Goal: Information Seeking & Learning: Check status

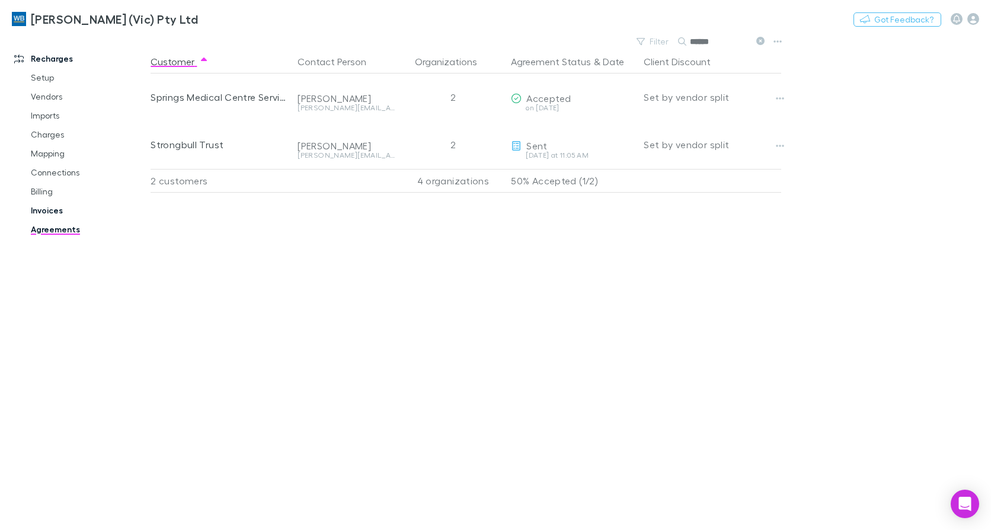
click at [46, 206] on link "Invoices" at bounding box center [88, 210] width 138 height 19
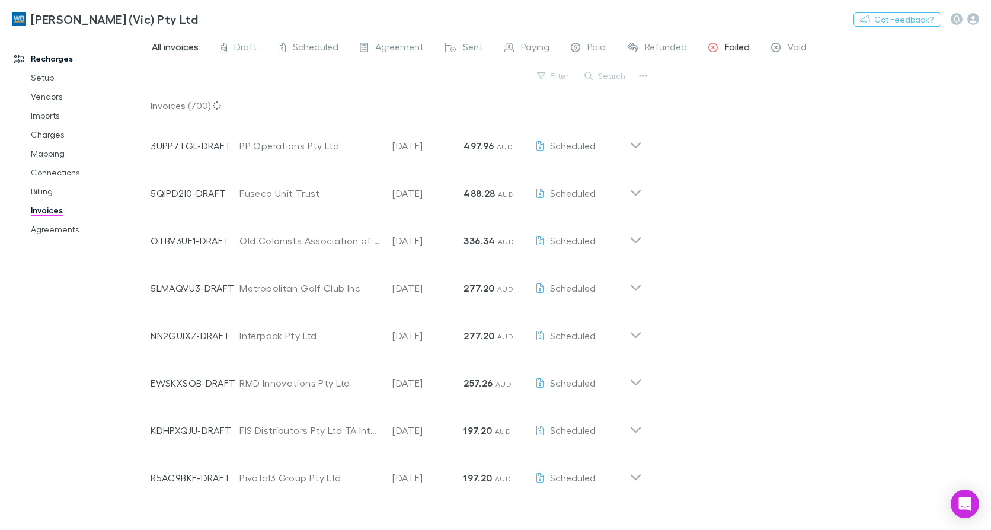
click at [738, 41] on span "Failed" at bounding box center [737, 48] width 25 height 15
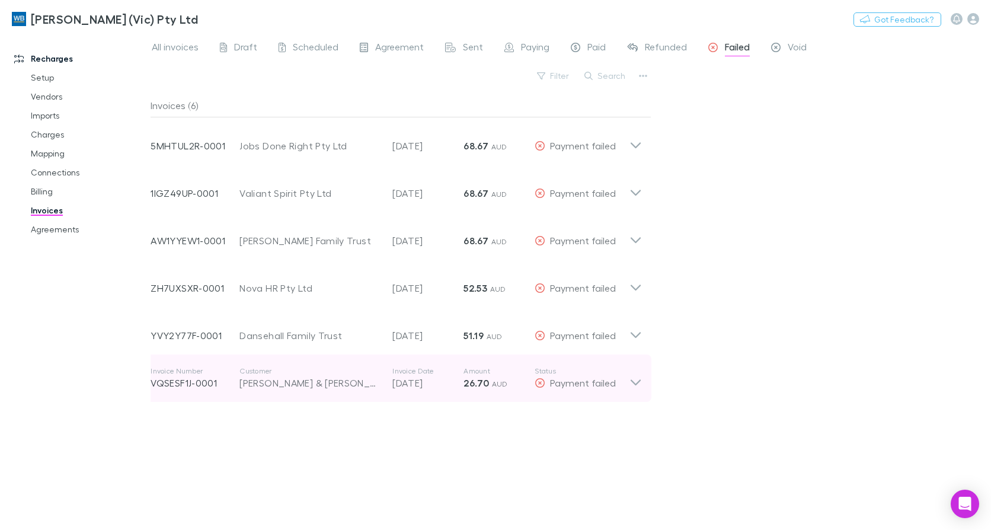
click at [640, 387] on icon at bounding box center [635, 378] width 12 height 24
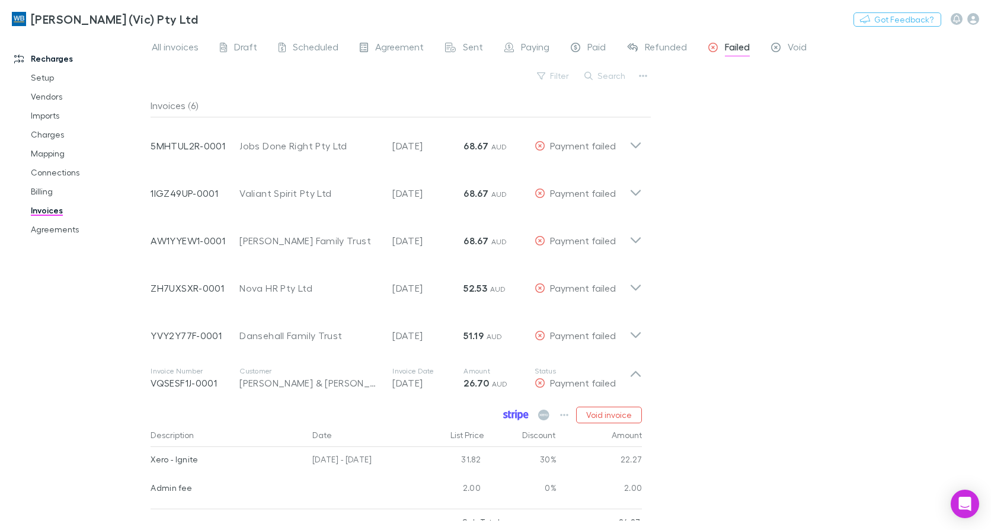
click at [520, 411] on icon at bounding box center [515, 414] width 25 height 11
click at [70, 230] on link "Agreements" at bounding box center [88, 229] width 138 height 19
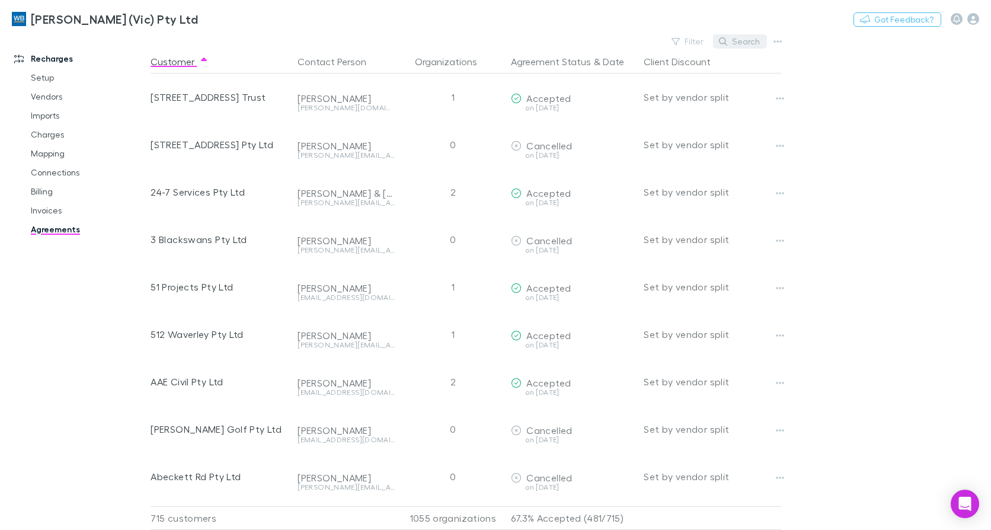
click at [742, 43] on button "Search" at bounding box center [740, 41] width 54 height 14
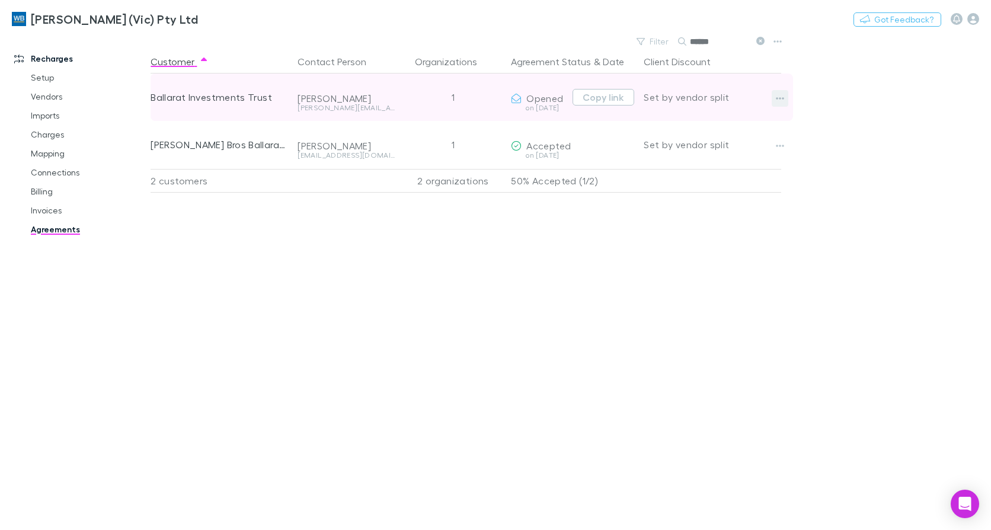
click at [783, 101] on icon "button" at bounding box center [780, 98] width 8 height 9
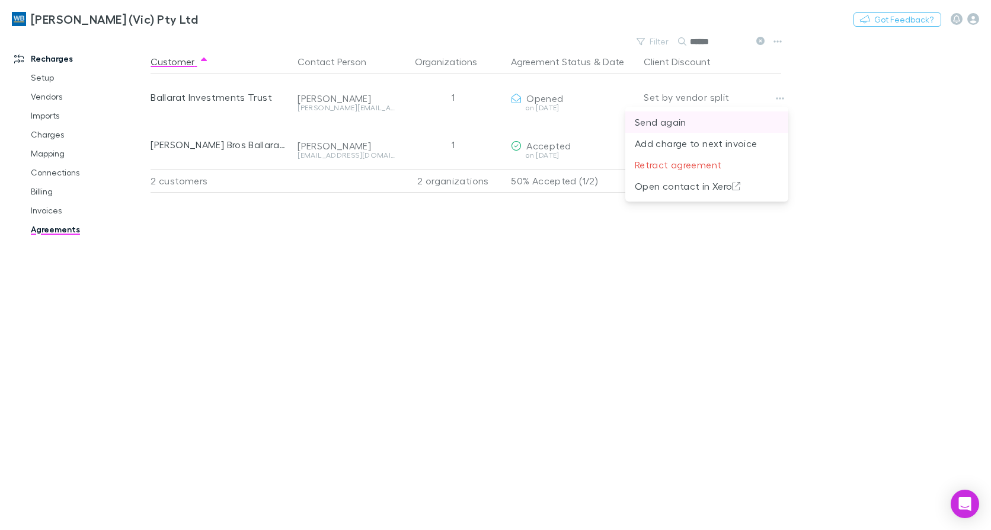
click at [696, 123] on p "Send again" at bounding box center [707, 122] width 144 height 14
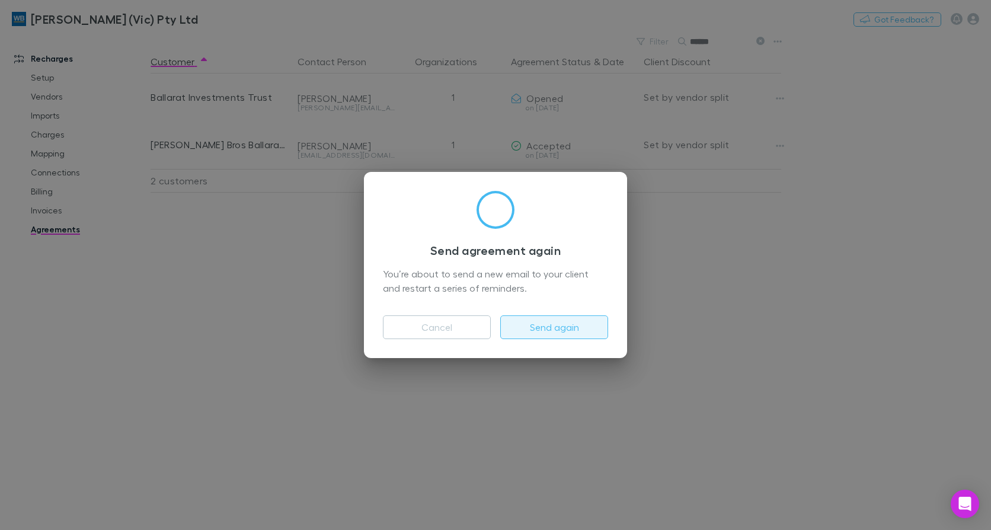
click at [545, 325] on button "Send again" at bounding box center [554, 327] width 108 height 24
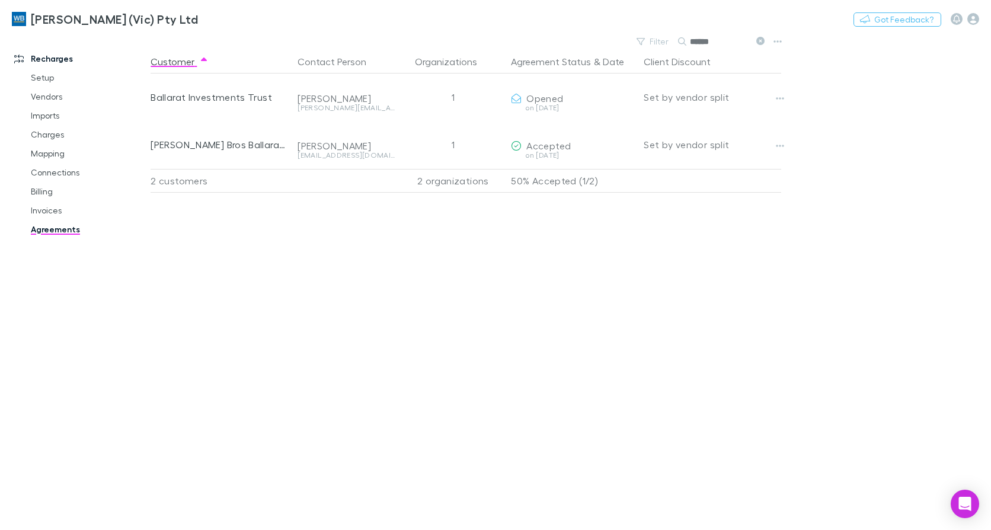
drag, startPoint x: 719, startPoint y: 42, endPoint x: 617, endPoint y: 40, distance: 101.9
click at [617, 40] on div "Filter Search ******" at bounding box center [468, 41] width 635 height 17
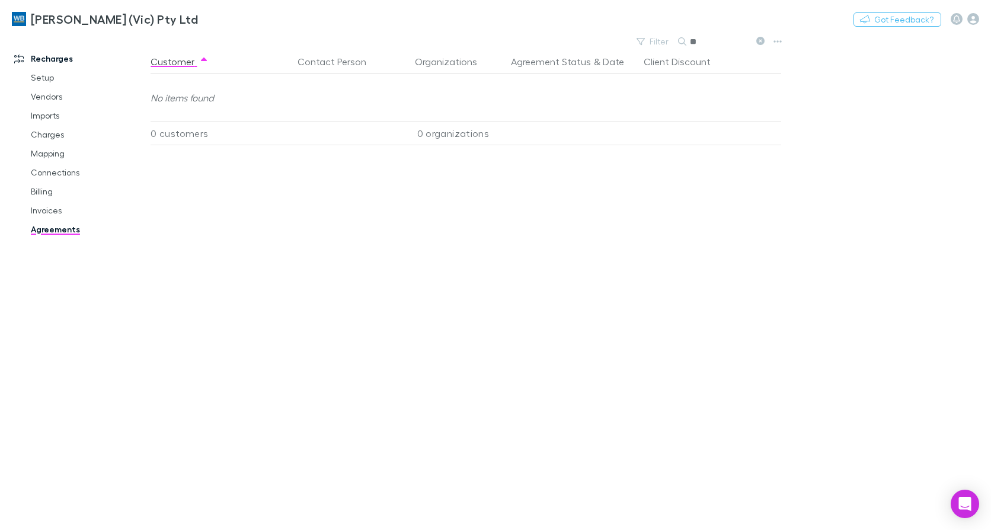
type input "*"
type input "*****"
click at [32, 203] on link "Invoices" at bounding box center [88, 210] width 138 height 19
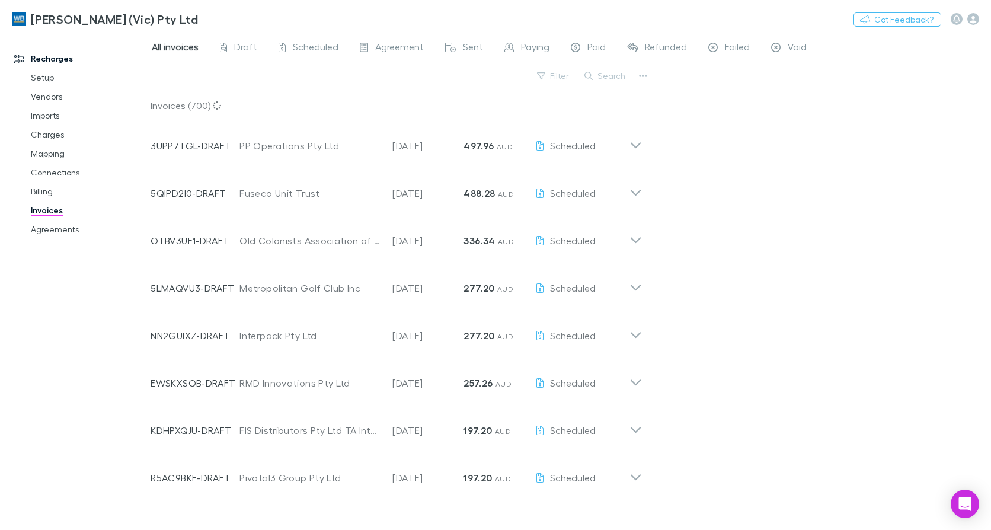
click at [606, 74] on button "Search" at bounding box center [605, 76] width 54 height 14
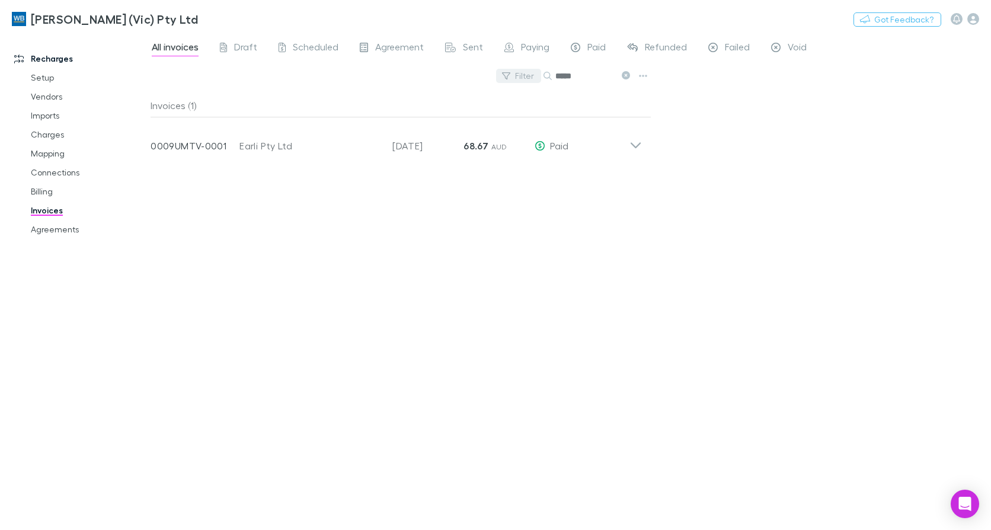
drag, startPoint x: 575, startPoint y: 78, endPoint x: 501, endPoint y: 80, distance: 74.7
click at [501, 80] on div "Filter Search *****" at bounding box center [401, 81] width 501 height 26
drag, startPoint x: 584, startPoint y: 78, endPoint x: 489, endPoint y: 73, distance: 95.6
click at [489, 73] on div "Filter Search ****" at bounding box center [401, 81] width 501 height 26
type input "*****"
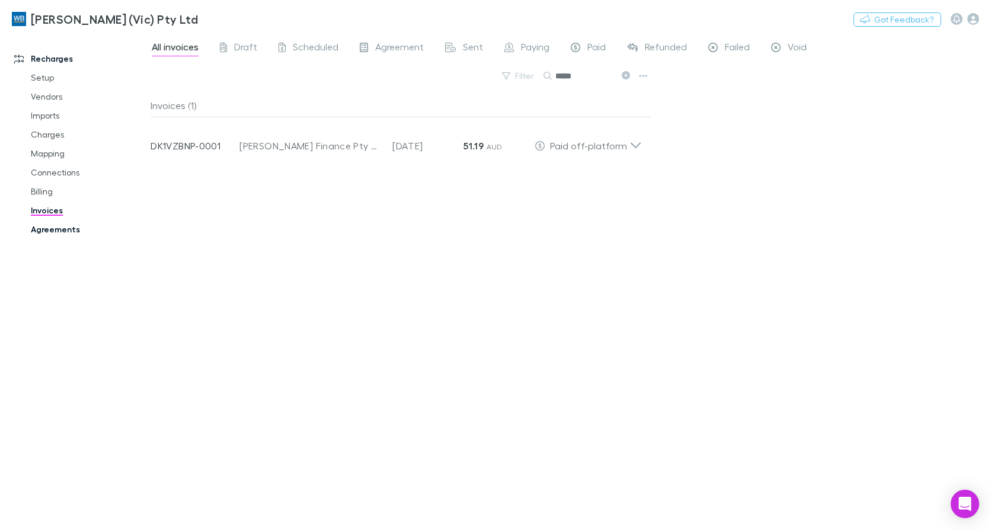
click at [52, 227] on link "Agreements" at bounding box center [88, 229] width 138 height 19
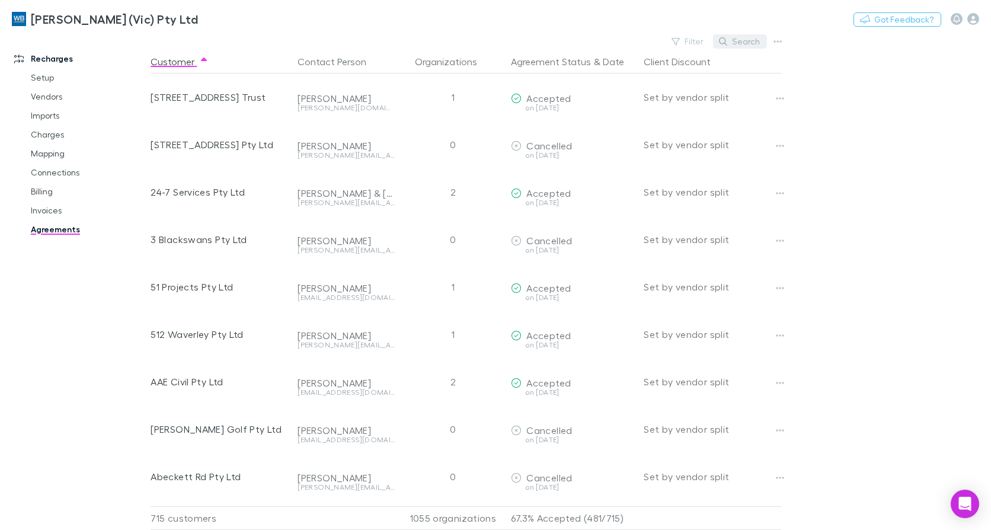
drag, startPoint x: 741, startPoint y: 33, endPoint x: 743, endPoint y: 46, distance: 13.7
click at [741, 32] on div "[PERSON_NAME] (Vic) Pty Ltd Nothing Got Feedback?" at bounding box center [495, 19] width 991 height 38
click at [743, 46] on button "Search" at bounding box center [740, 41] width 54 height 14
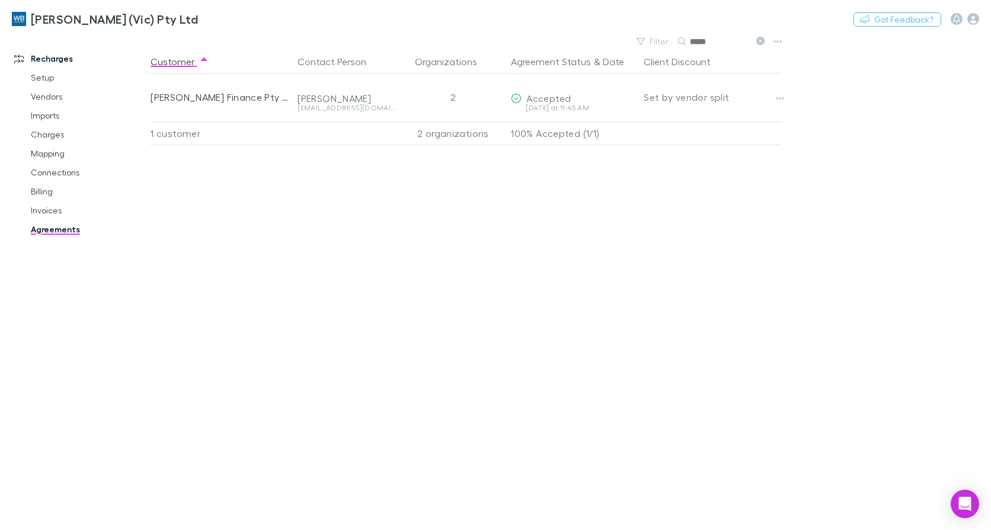
type input "*****"
click at [52, 214] on link "Invoices" at bounding box center [88, 210] width 138 height 19
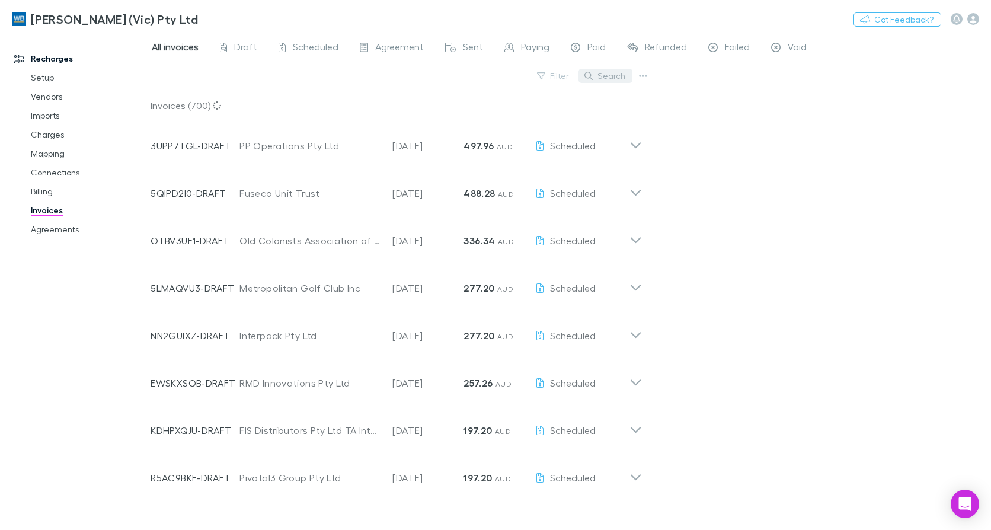
click at [615, 81] on button "Search" at bounding box center [605, 76] width 54 height 14
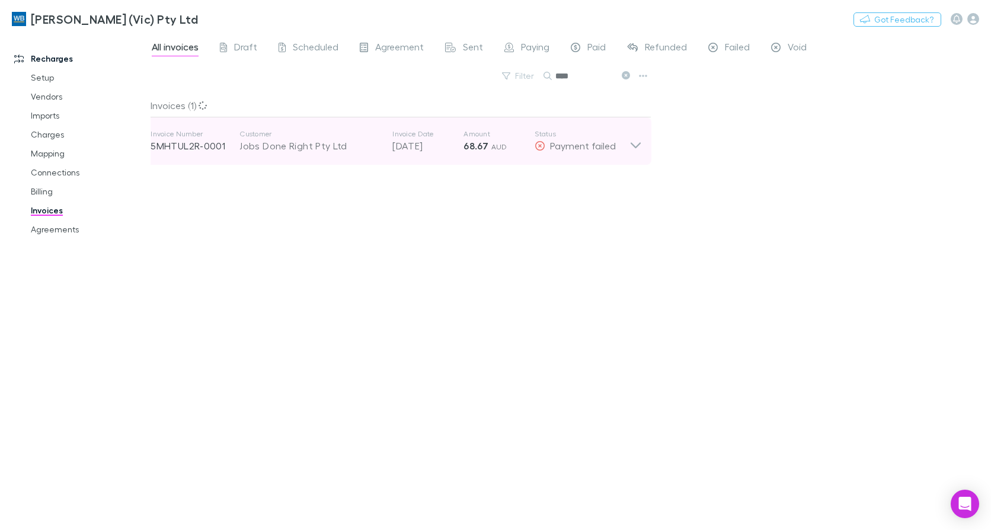
type input "****"
click at [632, 144] on icon at bounding box center [636, 145] width 10 height 6
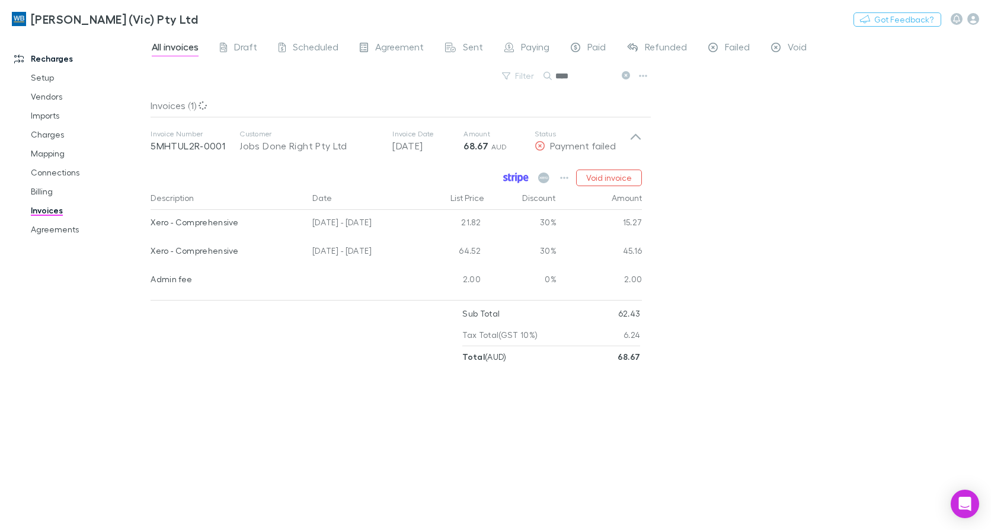
click at [508, 172] on link at bounding box center [515, 177] width 31 height 17
click at [730, 44] on span "Failed" at bounding box center [737, 48] width 25 height 15
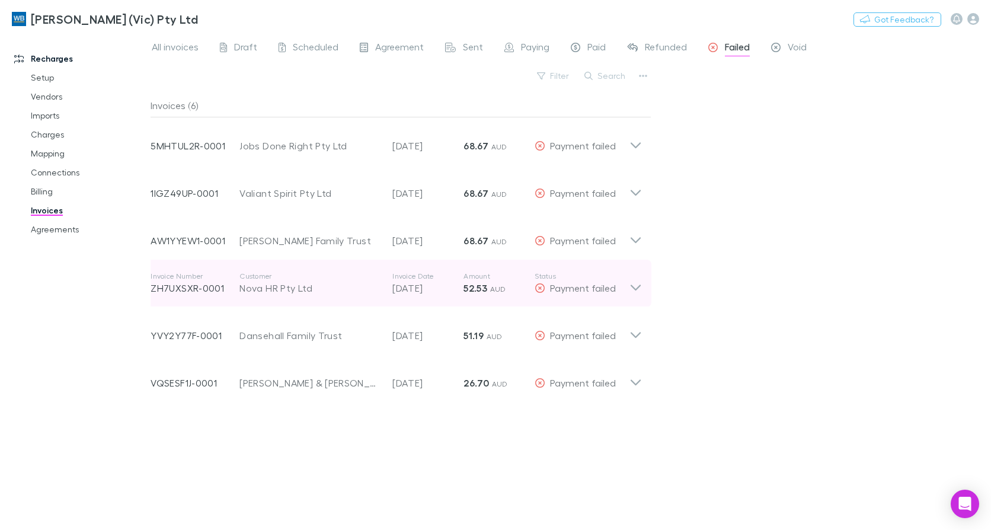
click at [639, 289] on icon at bounding box center [635, 283] width 12 height 24
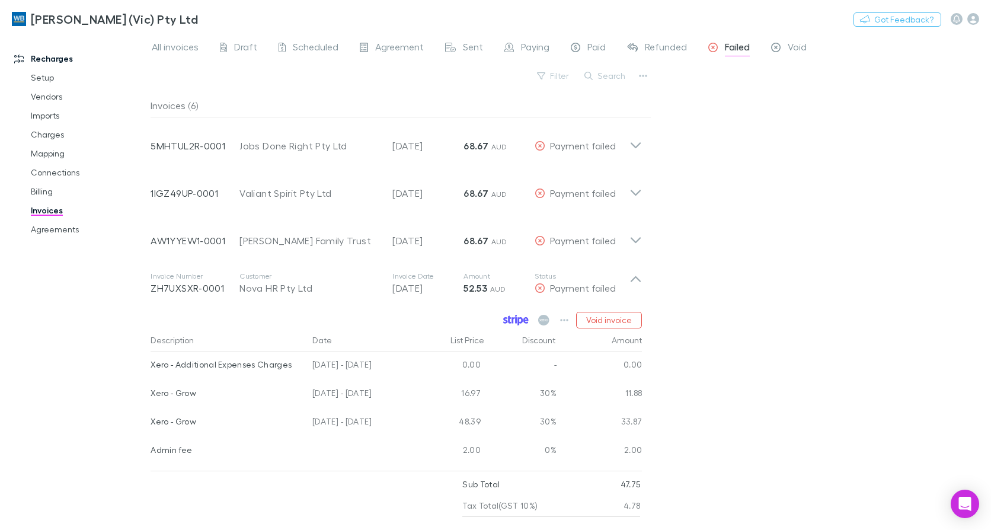
click at [519, 321] on icon at bounding box center [520, 321] width 5 height 8
click at [611, 70] on button "Search" at bounding box center [605, 76] width 54 height 14
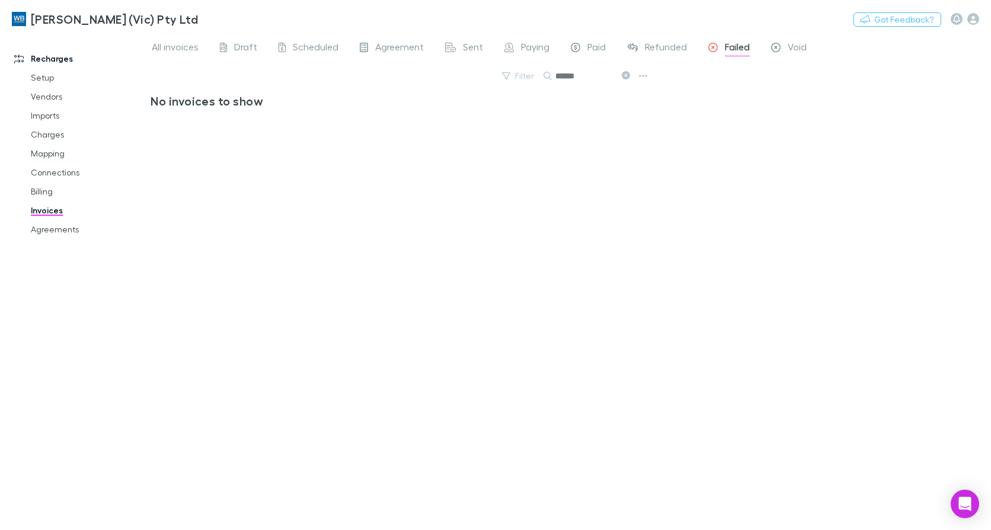
type input "******"
drag, startPoint x: 199, startPoint y: 36, endPoint x: 188, endPoint y: 46, distance: 15.1
click at [199, 36] on div "[PERSON_NAME] (Vic) Pty Ltd Nothing Got Feedback?" at bounding box center [495, 19] width 991 height 38
click at [184, 49] on span "All invoices" at bounding box center [175, 48] width 47 height 15
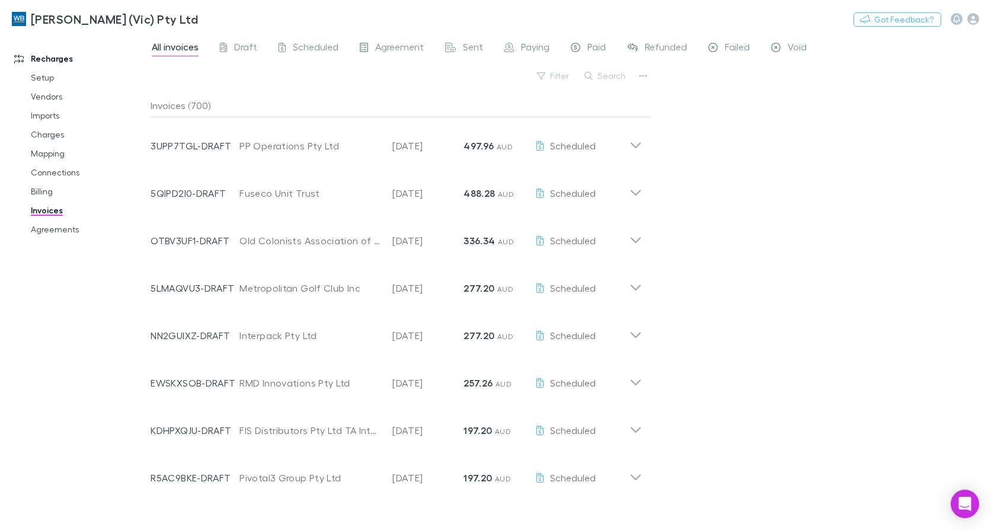
click at [612, 83] on div "Search" at bounding box center [605, 76] width 54 height 17
click at [622, 76] on button "Search" at bounding box center [605, 76] width 54 height 14
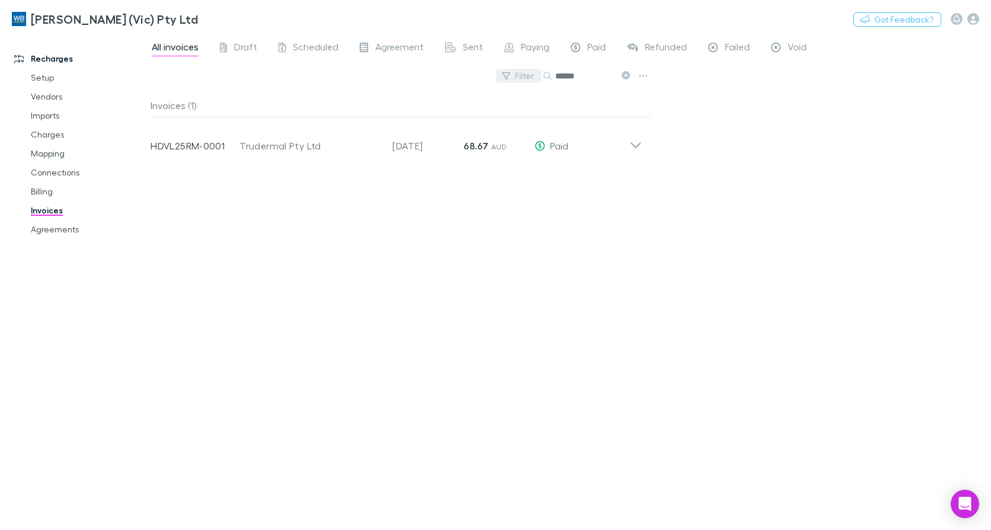
drag, startPoint x: 603, startPoint y: 73, endPoint x: 504, endPoint y: 72, distance: 98.4
click at [504, 72] on div "Filter Search ******" at bounding box center [401, 81] width 501 height 26
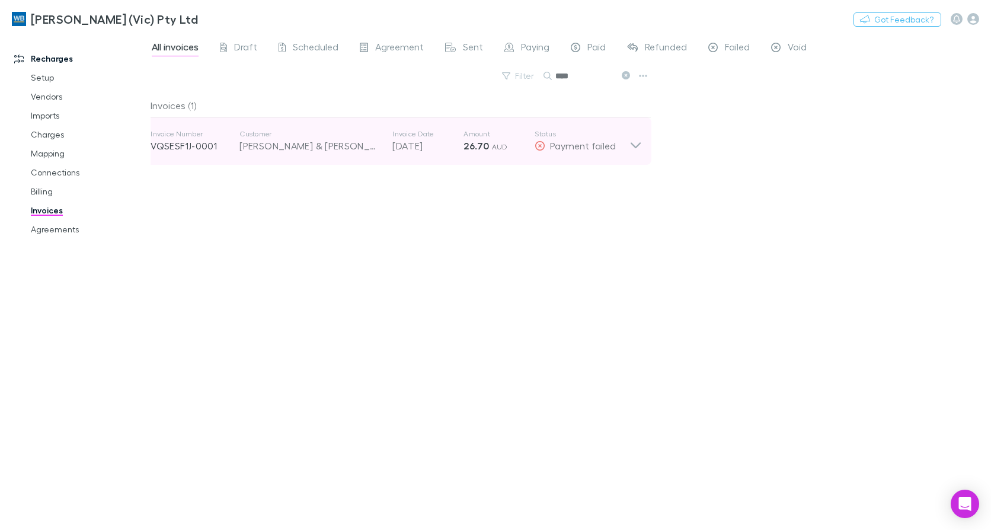
click at [632, 149] on icon at bounding box center [635, 141] width 12 height 24
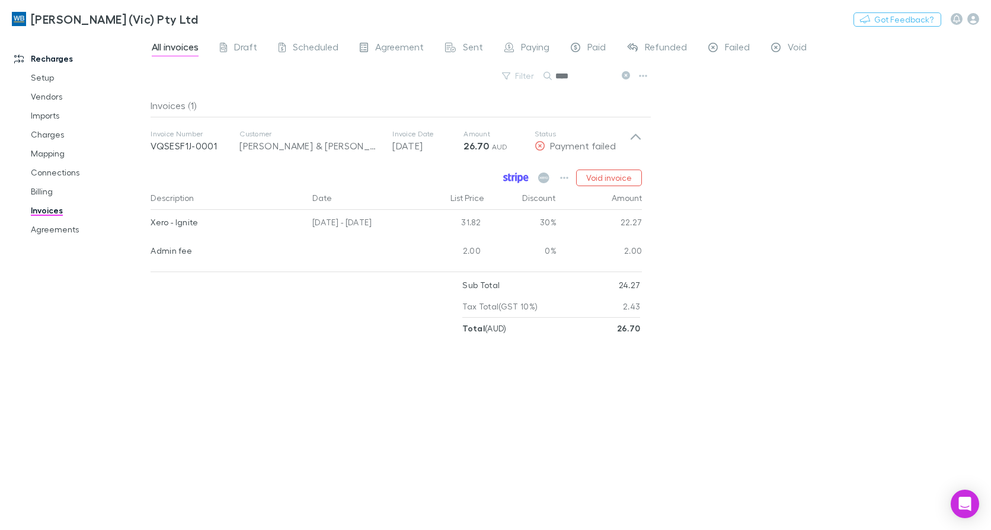
click at [519, 175] on icon at bounding box center [515, 177] width 25 height 11
drag, startPoint x: 594, startPoint y: 72, endPoint x: 461, endPoint y: 75, distance: 132.8
click at [462, 74] on div "Filter Search ****" at bounding box center [401, 81] width 501 height 26
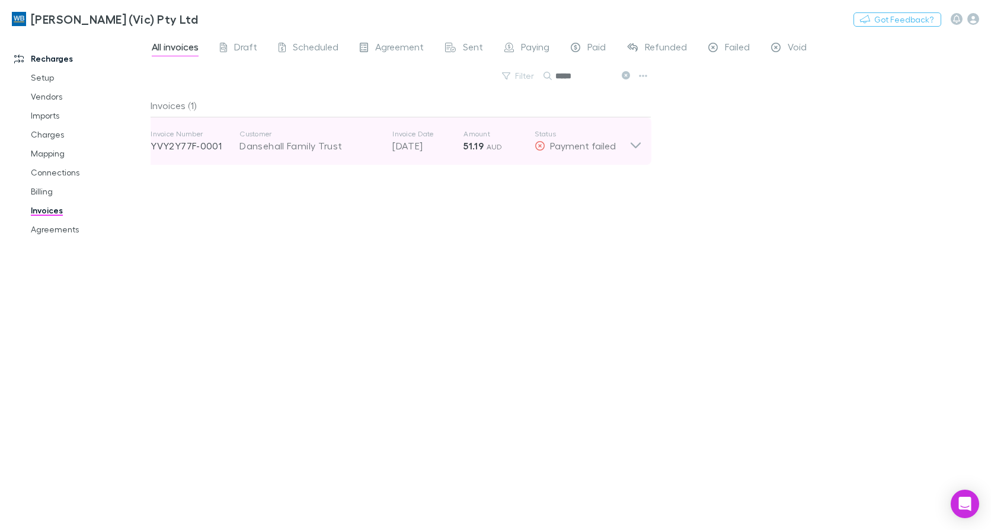
click at [632, 145] on icon at bounding box center [636, 145] width 10 height 6
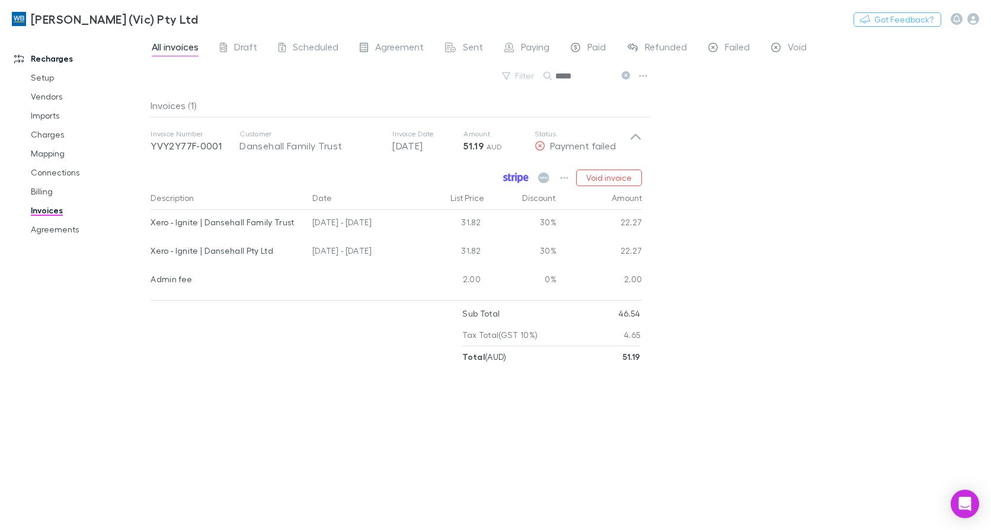
click at [521, 177] on icon at bounding box center [515, 177] width 25 height 11
drag, startPoint x: 594, startPoint y: 73, endPoint x: 488, endPoint y: 80, distance: 106.3
click at [488, 80] on div "Filter Search *****" at bounding box center [401, 81] width 501 height 26
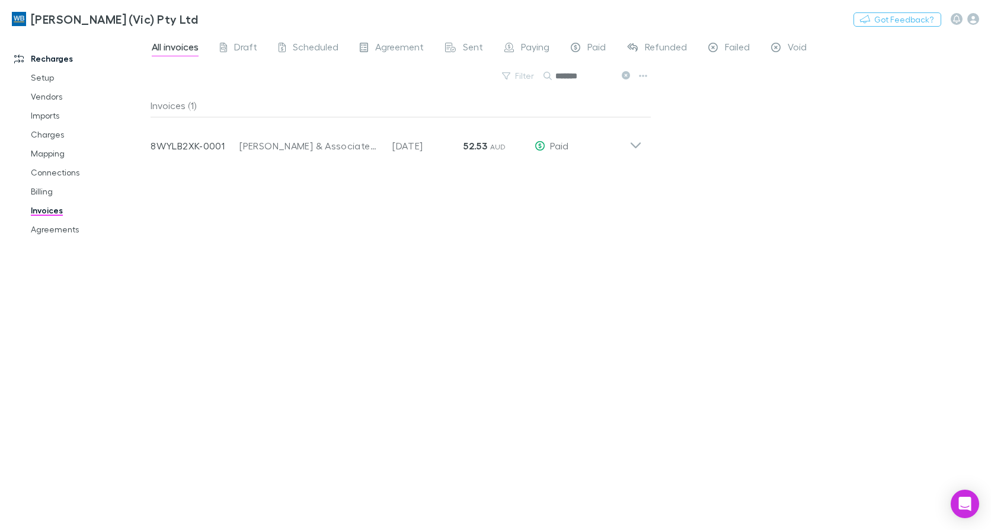
drag, startPoint x: 589, startPoint y: 75, endPoint x: 446, endPoint y: 76, distance: 142.8
click at [446, 76] on div "Filter Search *******" at bounding box center [401, 81] width 501 height 26
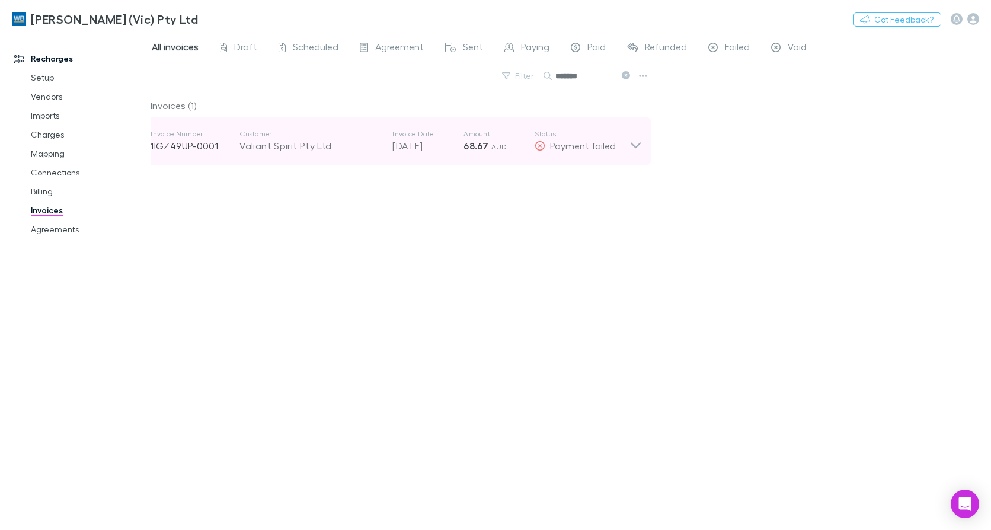
click at [627, 143] on div "Payment failed" at bounding box center [582, 146] width 95 height 14
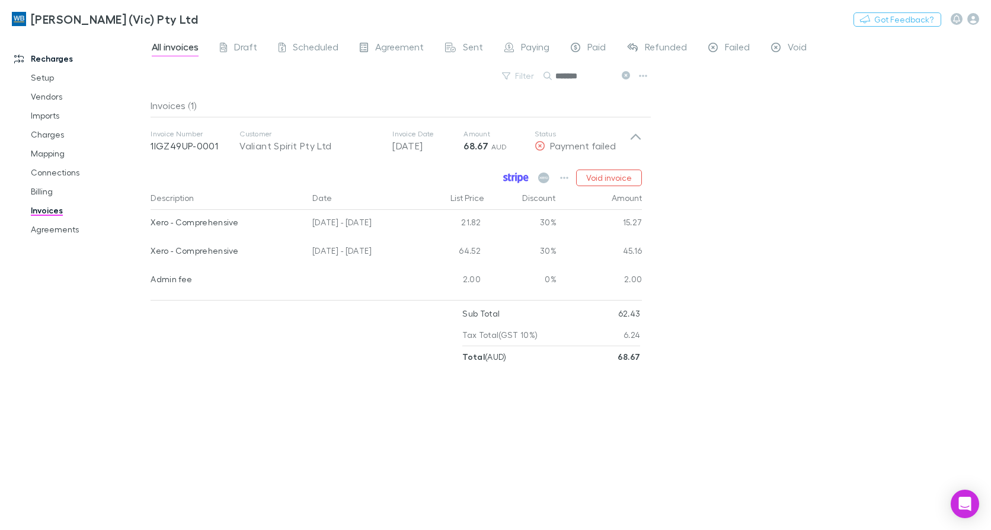
click at [513, 180] on icon at bounding box center [513, 178] width 3 height 6
drag, startPoint x: 582, startPoint y: 80, endPoint x: 446, endPoint y: 75, distance: 135.8
click at [450, 73] on div "Filter Search *******" at bounding box center [401, 81] width 501 height 26
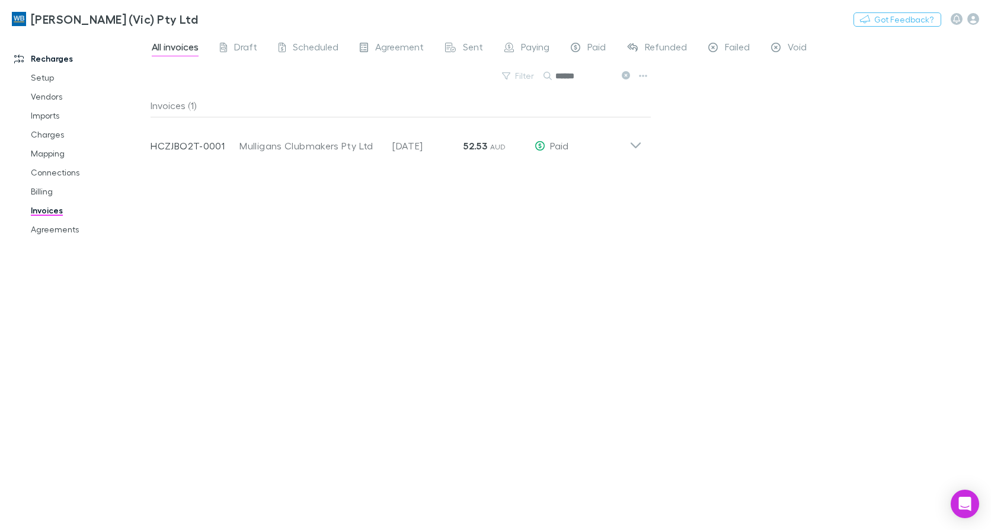
drag, startPoint x: 599, startPoint y: 76, endPoint x: 299, endPoint y: 78, distance: 299.3
click at [305, 76] on div "Filter Search ******" at bounding box center [401, 81] width 501 height 26
drag, startPoint x: 596, startPoint y: 79, endPoint x: 388, endPoint y: 79, distance: 208.0
click at [388, 79] on div "Filter Search ******" at bounding box center [401, 81] width 501 height 26
type input "*****"
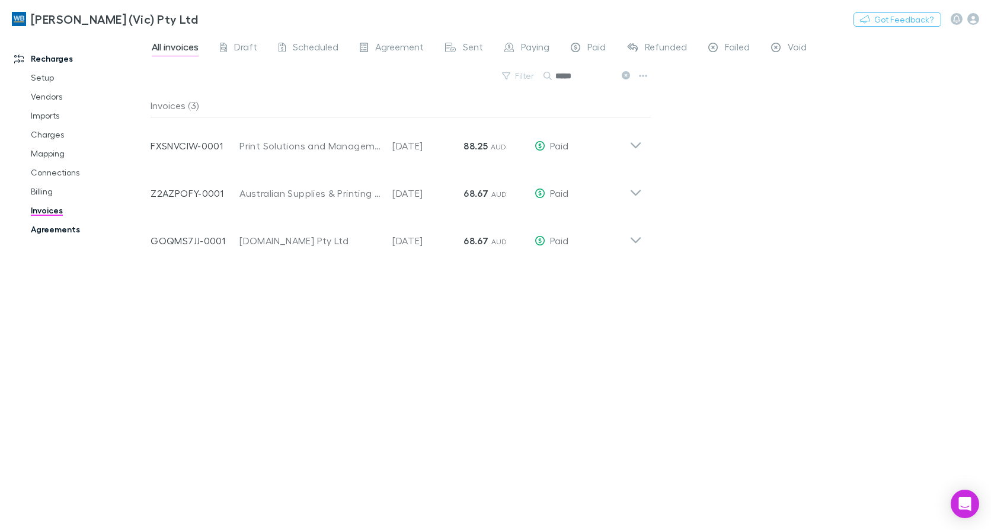
click at [71, 232] on link "Agreements" at bounding box center [88, 229] width 138 height 19
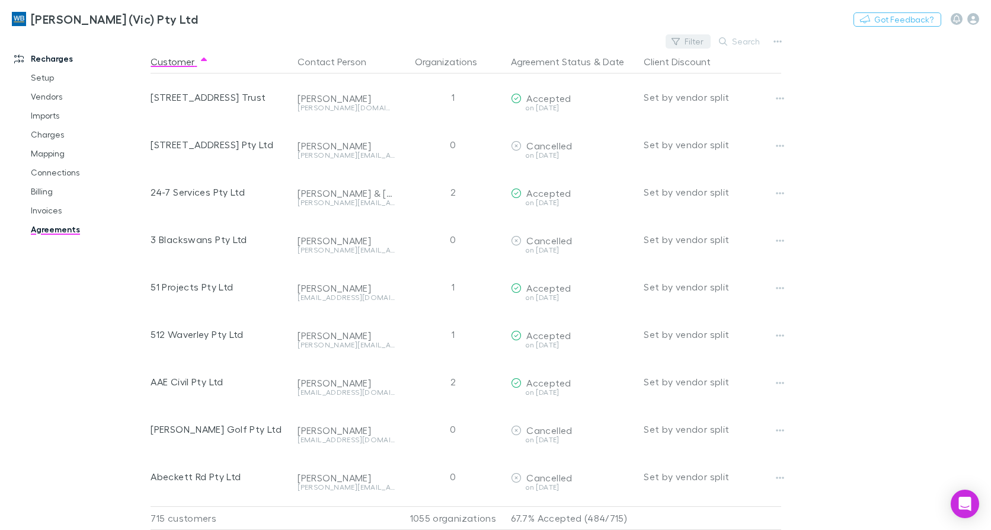
click at [690, 43] on button "Filter" at bounding box center [687, 41] width 45 height 14
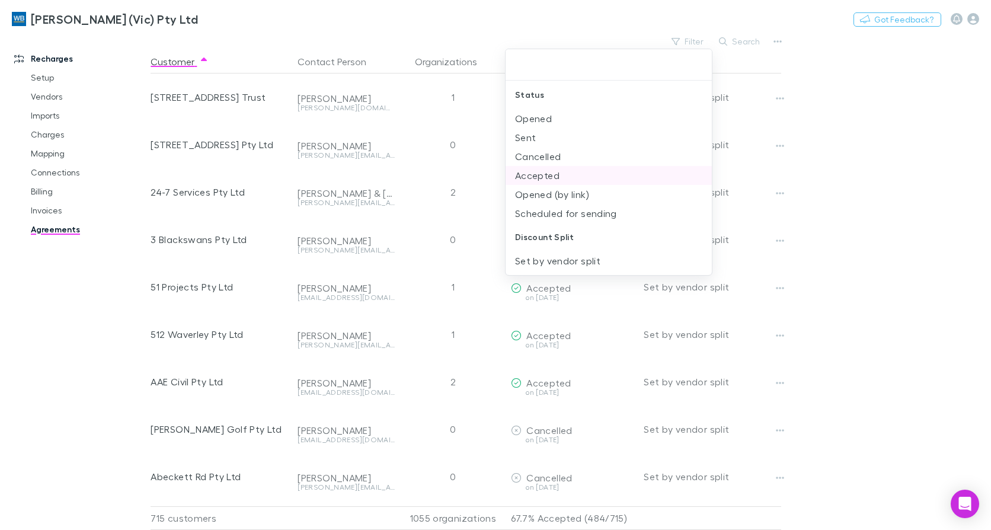
click at [560, 181] on li "Accepted" at bounding box center [608, 175] width 206 height 19
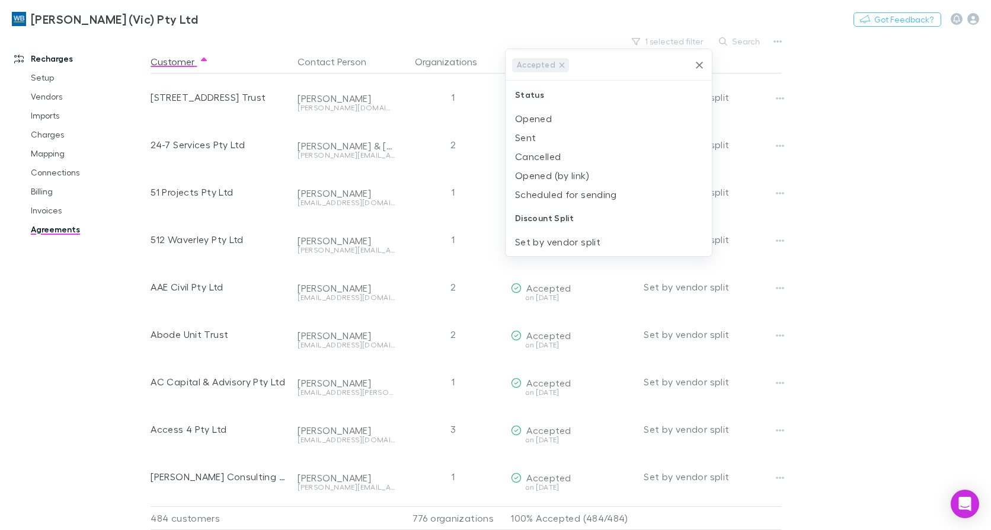
click at [905, 136] on div at bounding box center [495, 265] width 991 height 530
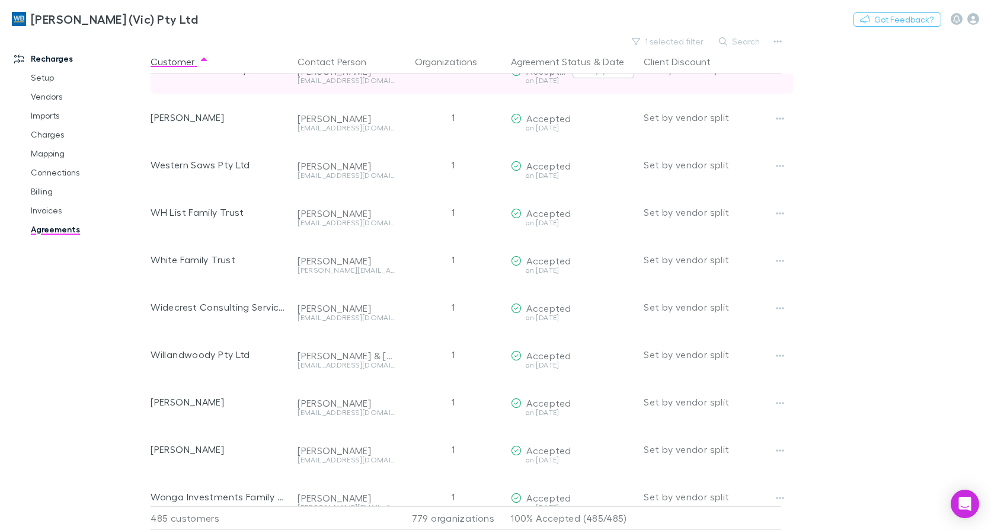
scroll to position [22273, 0]
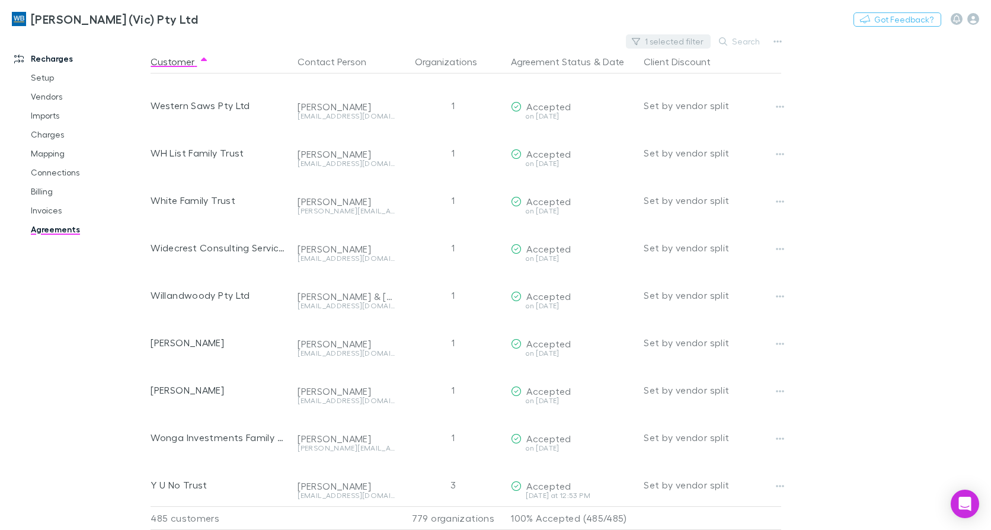
drag, startPoint x: 663, startPoint y: 53, endPoint x: 665, endPoint y: 43, distance: 10.3
click at [663, 53] on button "Client Discount" at bounding box center [684, 62] width 81 height 24
click at [665, 43] on button "1 selected filter" at bounding box center [668, 41] width 85 height 14
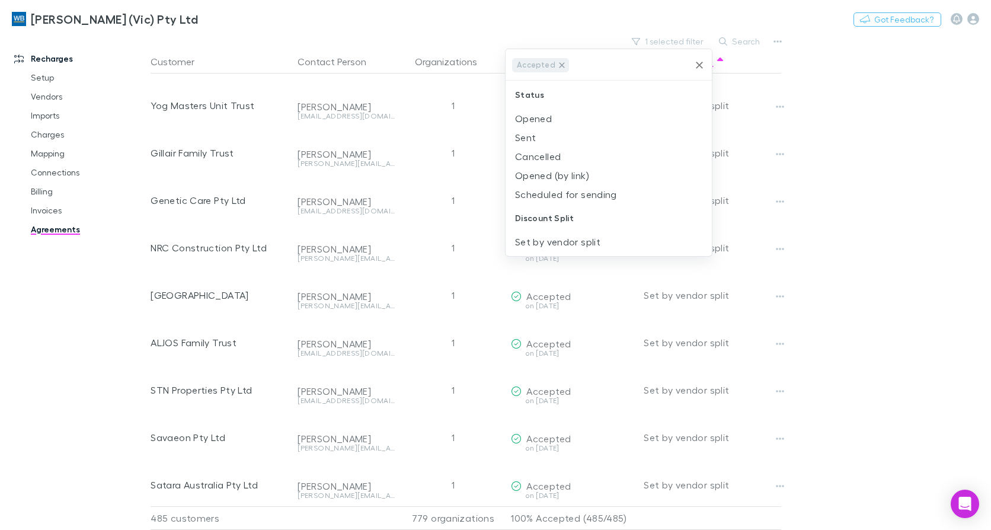
drag, startPoint x: 559, startPoint y: 62, endPoint x: 2, endPoint y: 117, distance: 559.7
click at [559, 62] on icon at bounding box center [561, 64] width 9 height 9
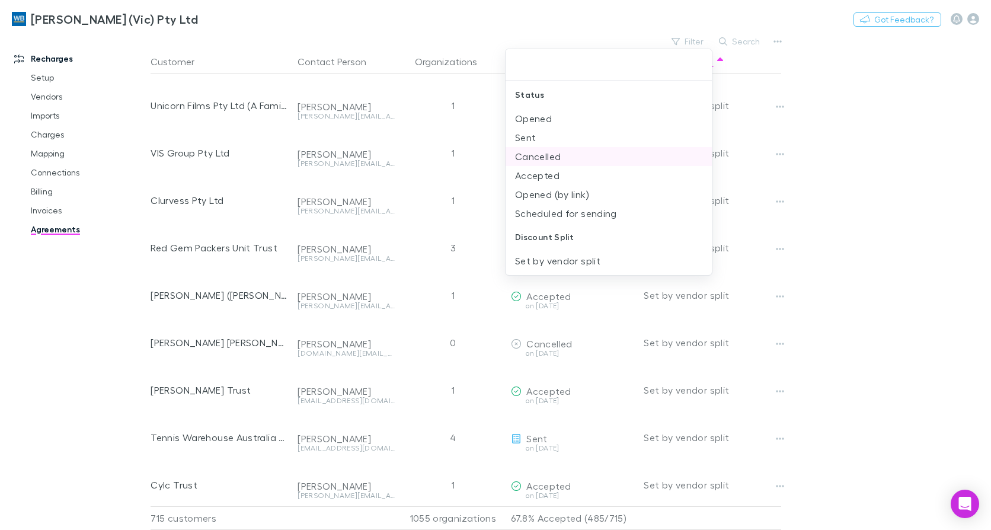
click at [581, 152] on li "Cancelled" at bounding box center [608, 156] width 206 height 19
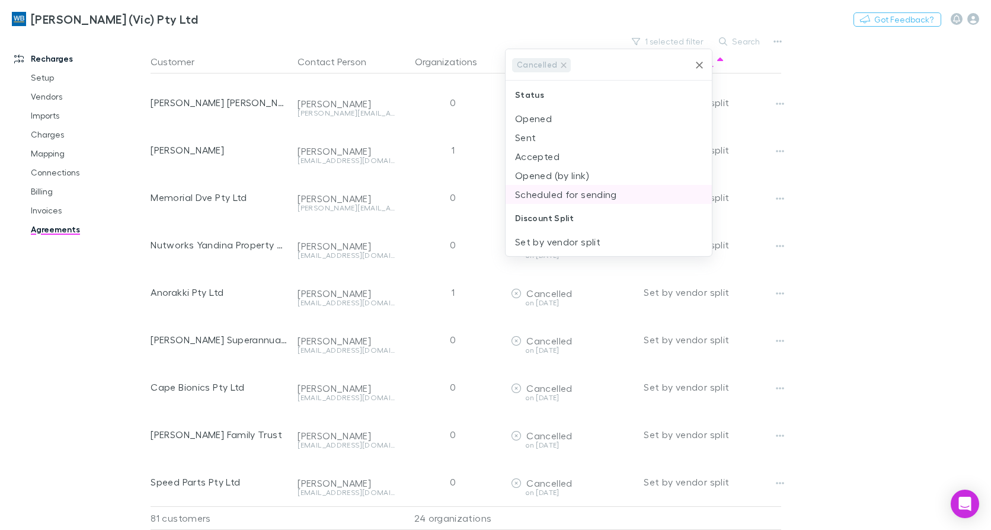
scroll to position [3417, 0]
click at [559, 65] on icon at bounding box center [563, 64] width 9 height 9
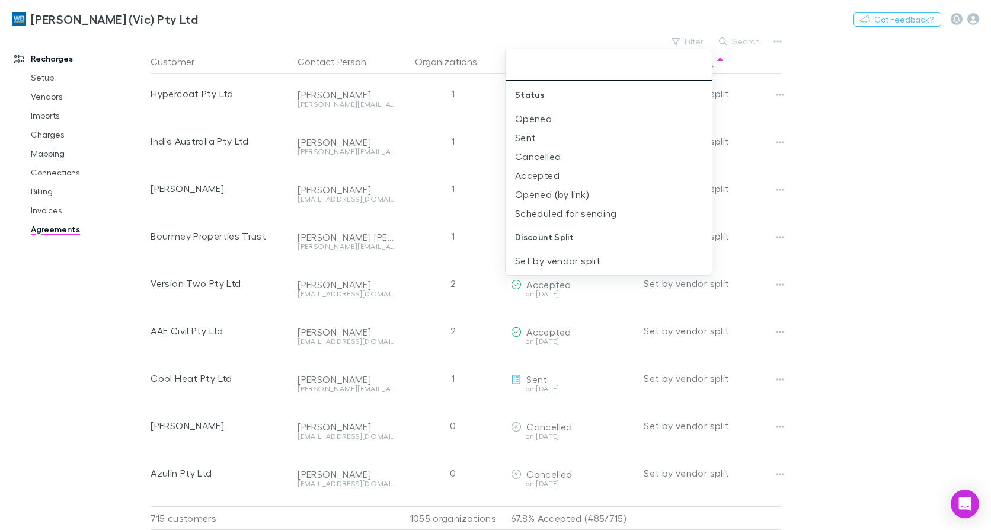
scroll to position [22273, 0]
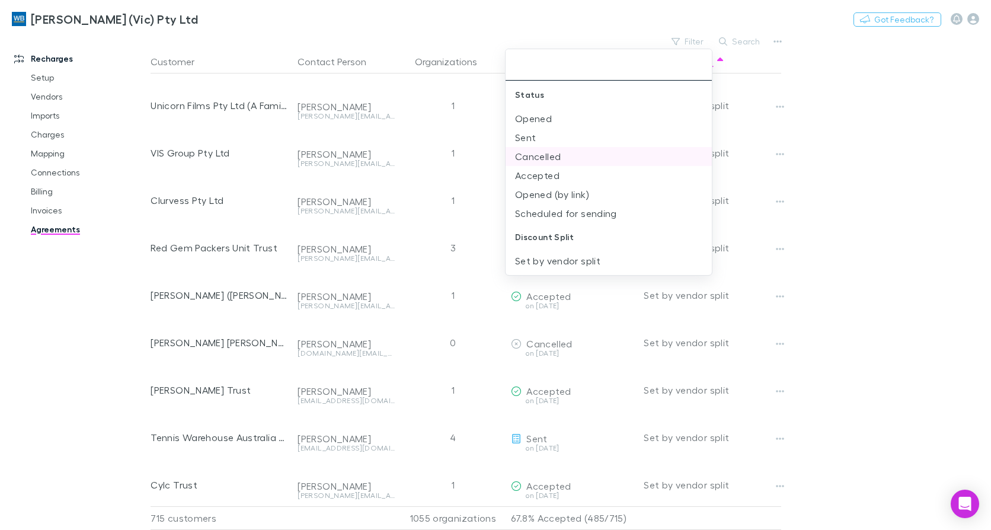
drag, startPoint x: 570, startPoint y: 117, endPoint x: 575, endPoint y: 129, distance: 12.2
click at [570, 117] on li "Opened" at bounding box center [608, 118] width 206 height 19
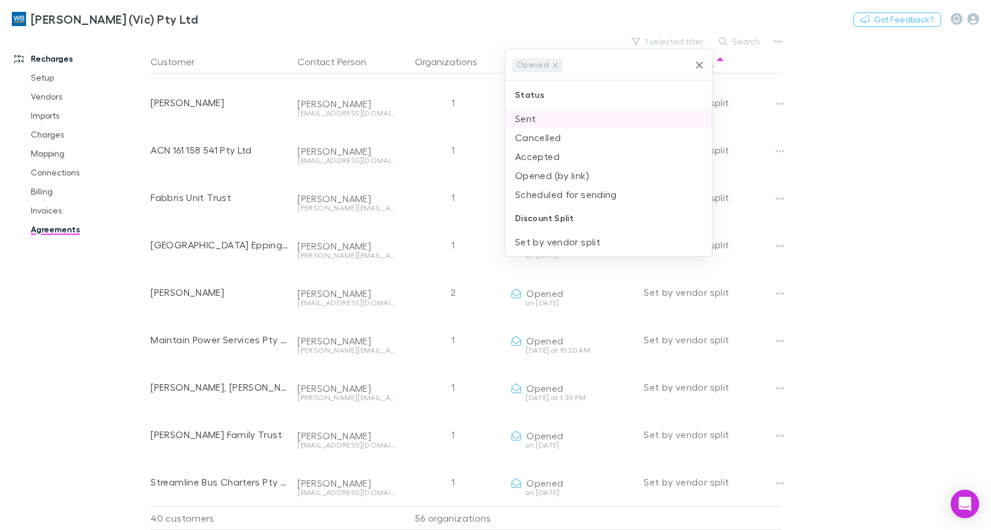
scroll to position [1473, 0]
click at [571, 179] on li "Opened (by link)" at bounding box center [608, 175] width 206 height 19
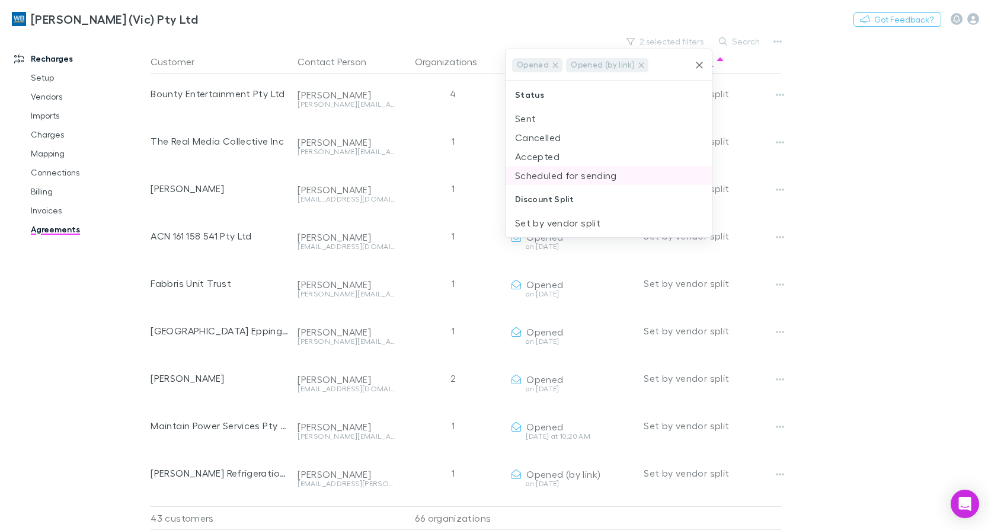
scroll to position [1615, 0]
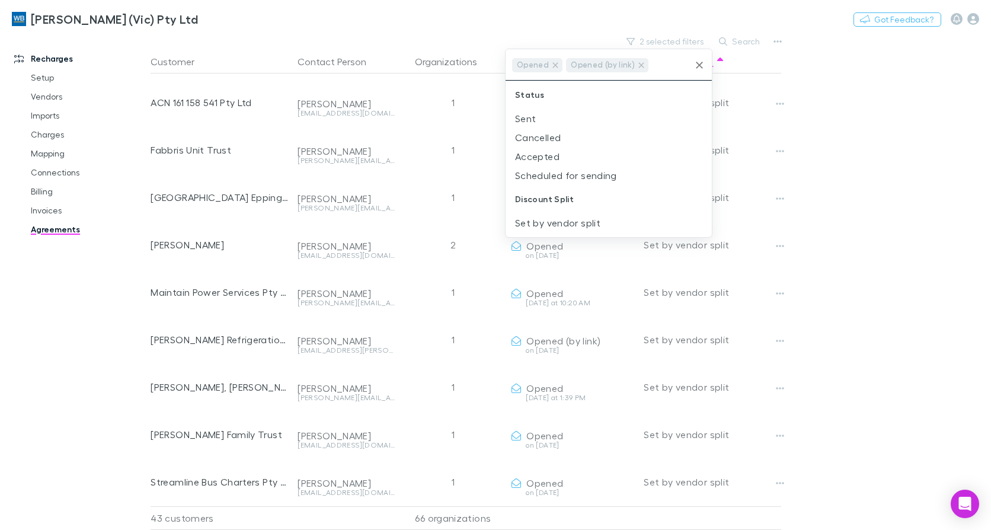
drag, startPoint x: 929, startPoint y: 264, endPoint x: 975, endPoint y: 284, distance: 50.2
click at [929, 264] on div at bounding box center [495, 265] width 991 height 530
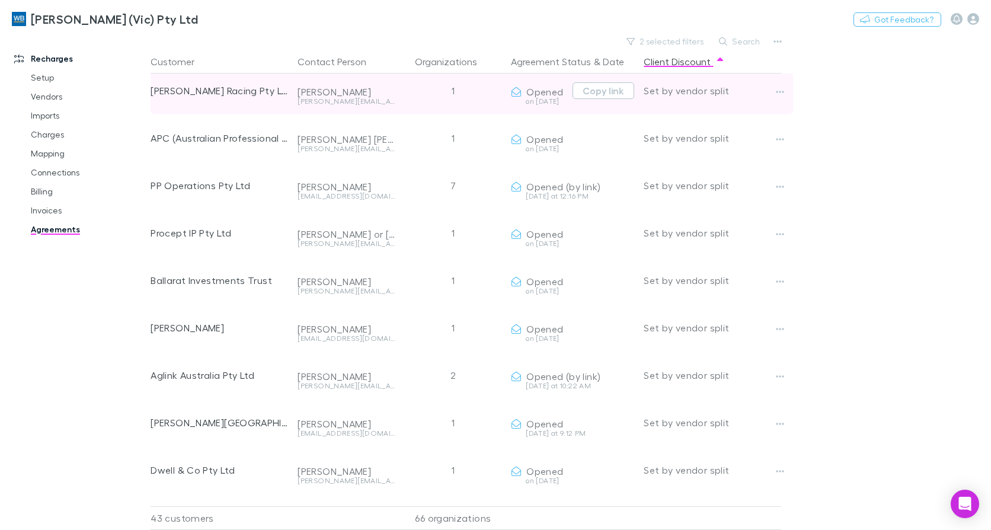
scroll to position [0, 0]
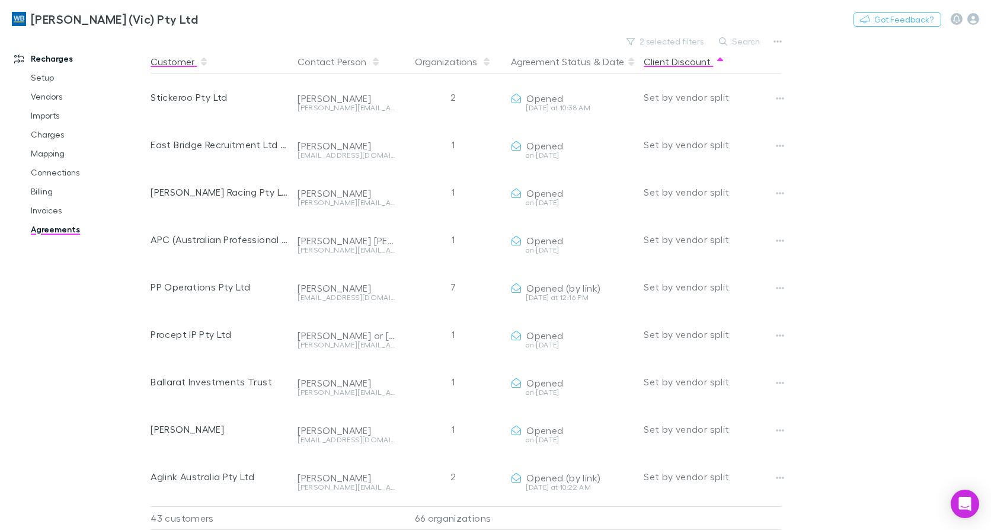
click at [171, 62] on button "Customer" at bounding box center [180, 62] width 58 height 24
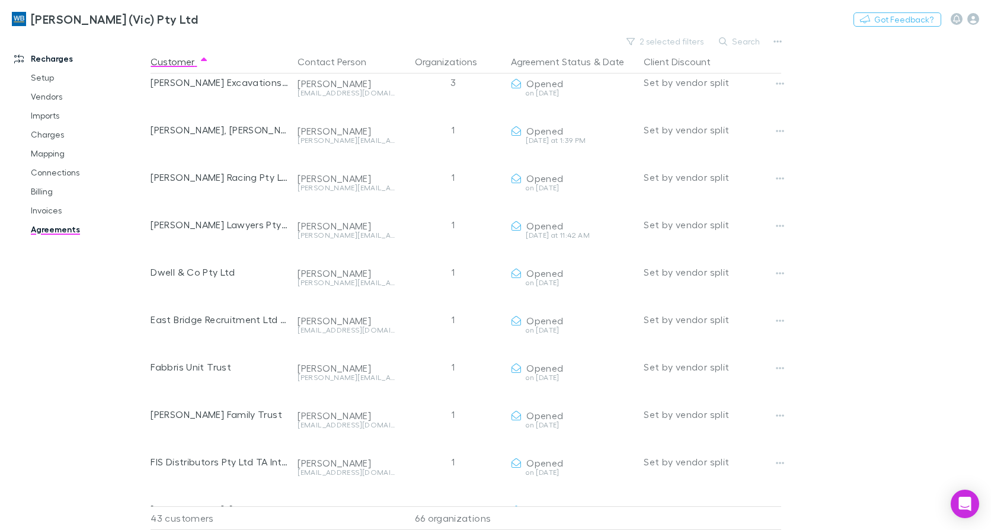
scroll to position [415, 0]
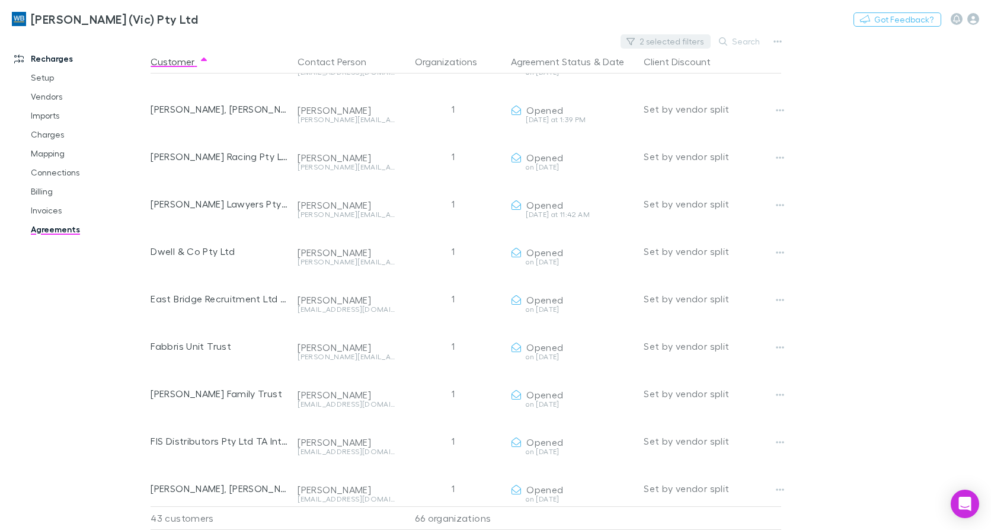
click at [681, 43] on button "2 selected filters" at bounding box center [665, 41] width 90 height 14
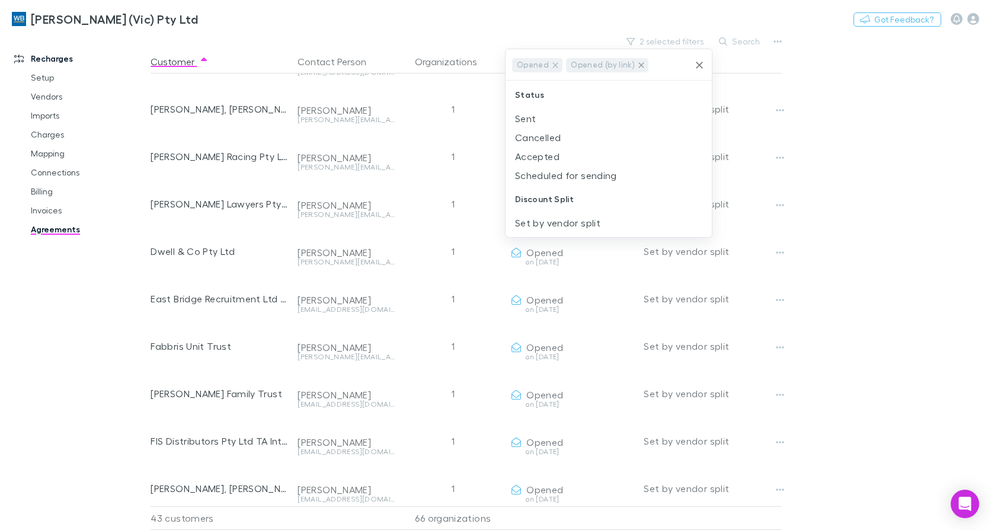
click at [636, 62] on icon at bounding box center [640, 64] width 9 height 9
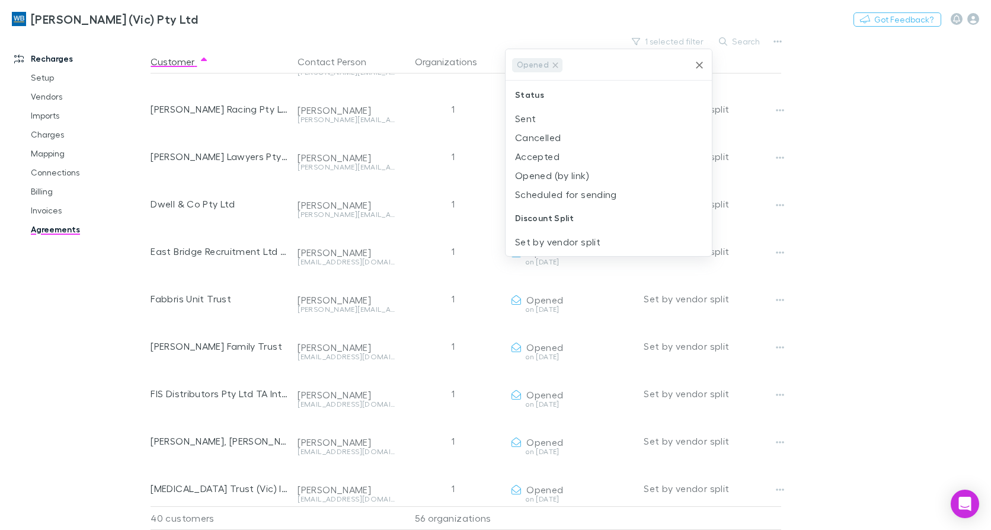
scroll to position [367, 0]
drag, startPoint x: 554, startPoint y: 65, endPoint x: 658, endPoint y: 45, distance: 106.2
click at [553, 66] on icon at bounding box center [555, 64] width 9 height 9
click at [564, 66] on input "text" at bounding box center [626, 65] width 124 height 22
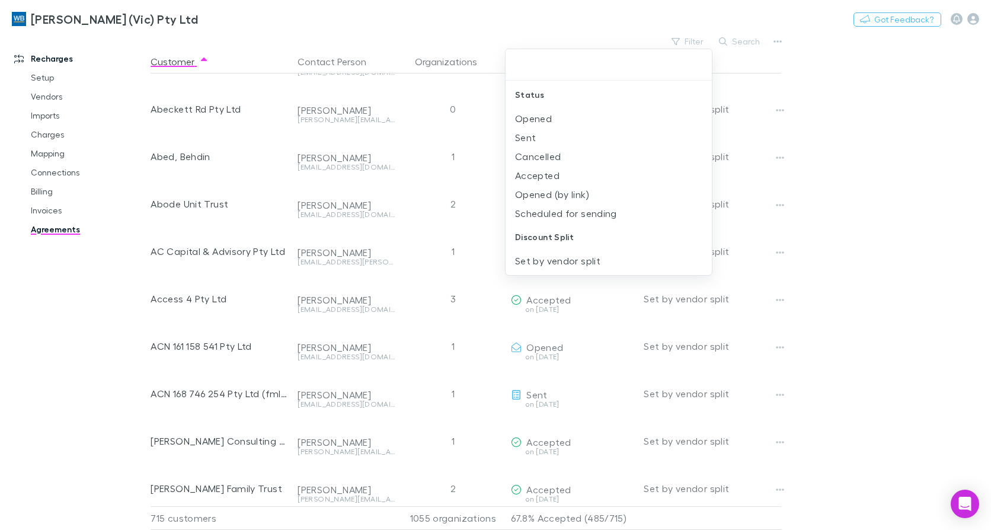
scroll to position [4776, 0]
click at [551, 139] on li "Sent" at bounding box center [608, 137] width 206 height 19
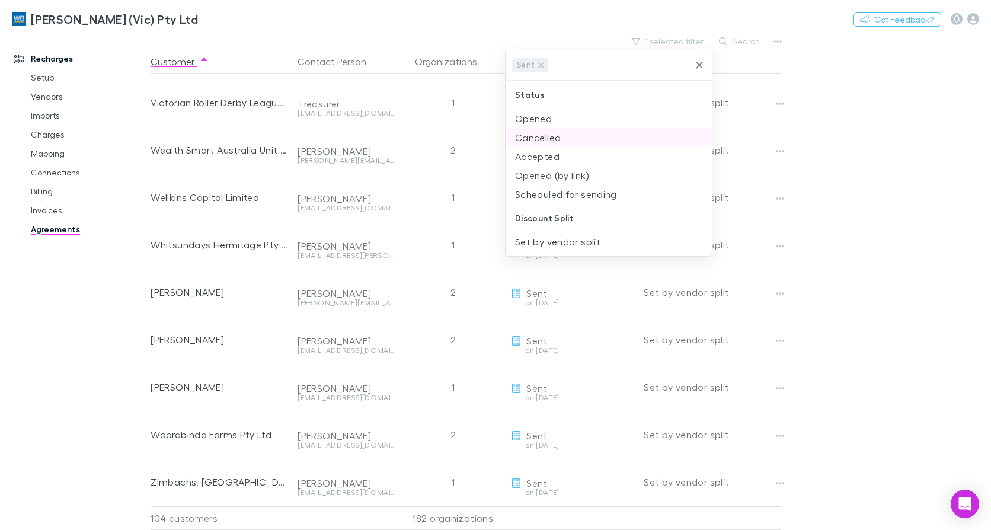
scroll to position [557, 0]
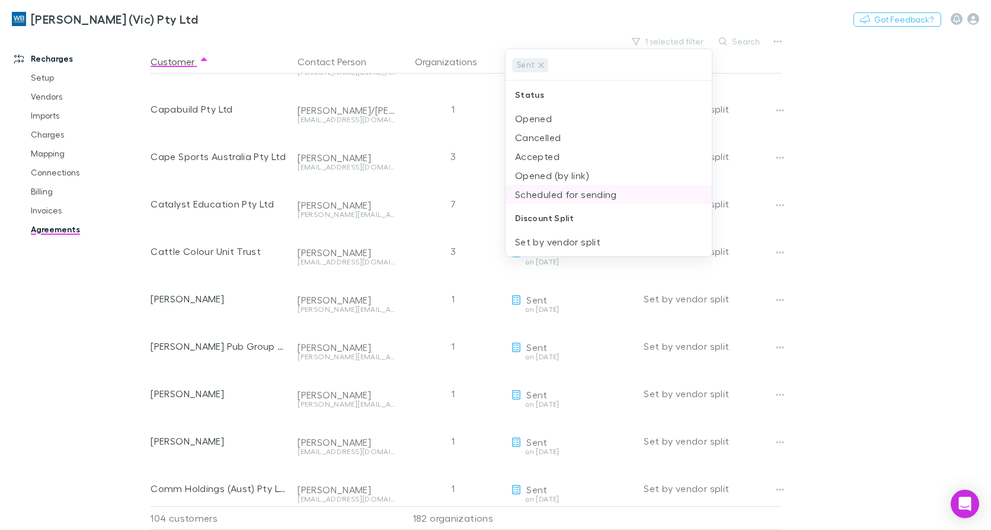
click at [568, 190] on li "Scheduled for sending" at bounding box center [608, 194] width 206 height 19
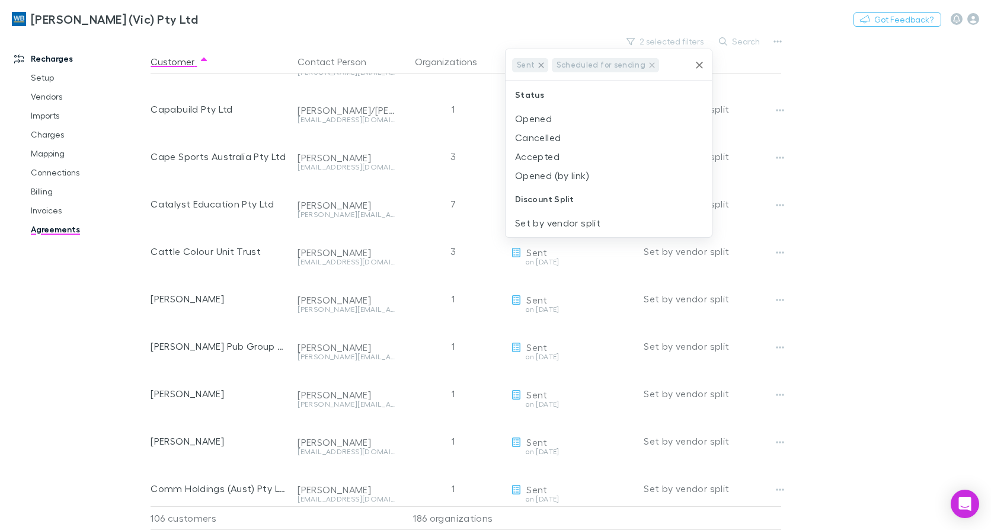
click at [540, 63] on icon at bounding box center [540, 64] width 9 height 9
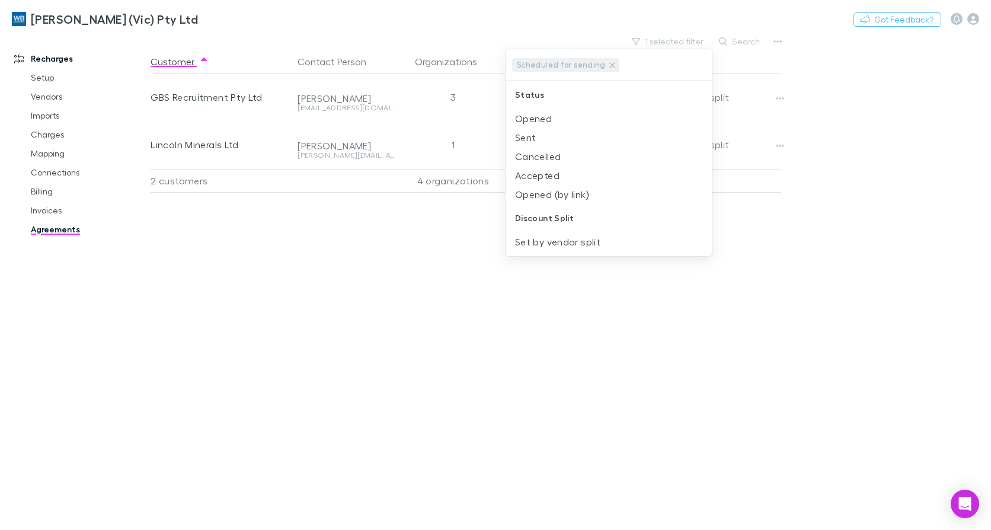
click at [43, 213] on div at bounding box center [495, 265] width 991 height 530
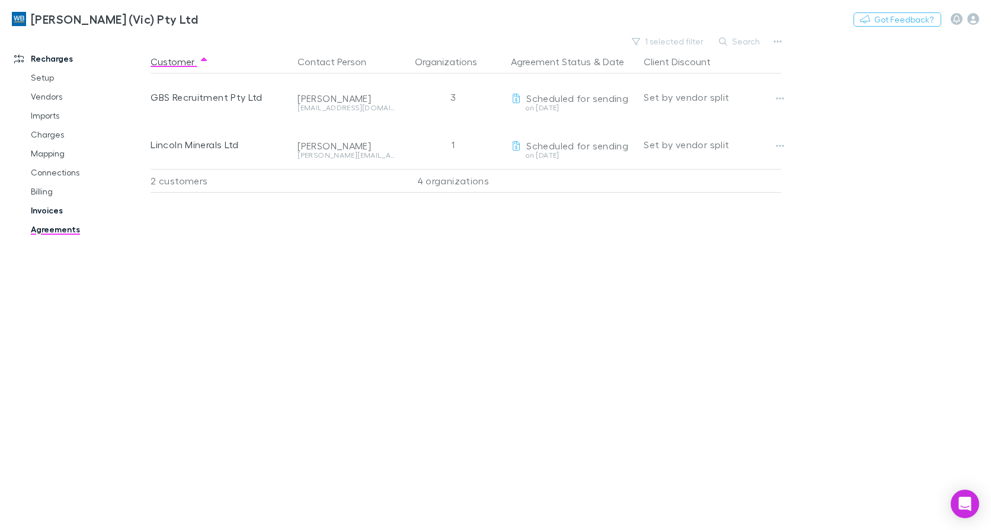
click at [52, 209] on link "Invoices" at bounding box center [88, 210] width 138 height 19
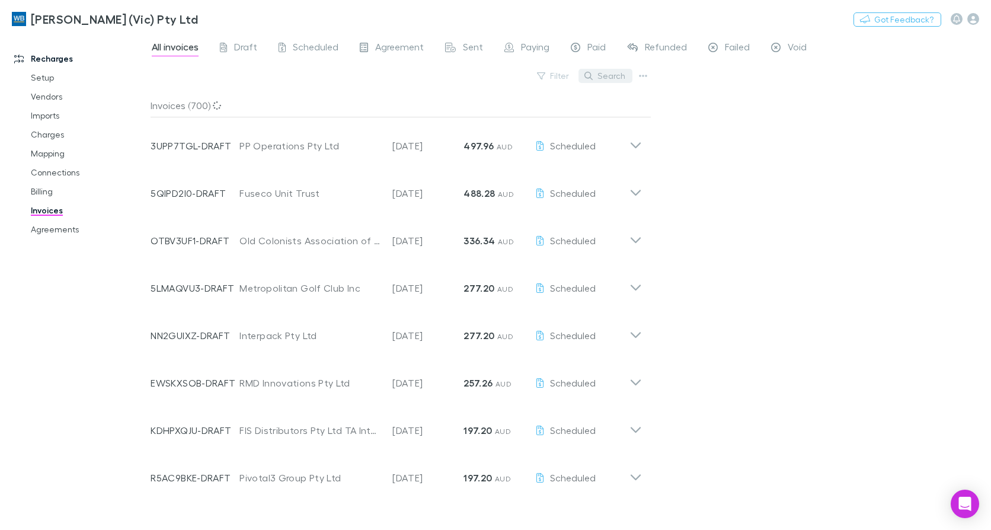
click at [614, 76] on button "Search" at bounding box center [605, 76] width 54 height 14
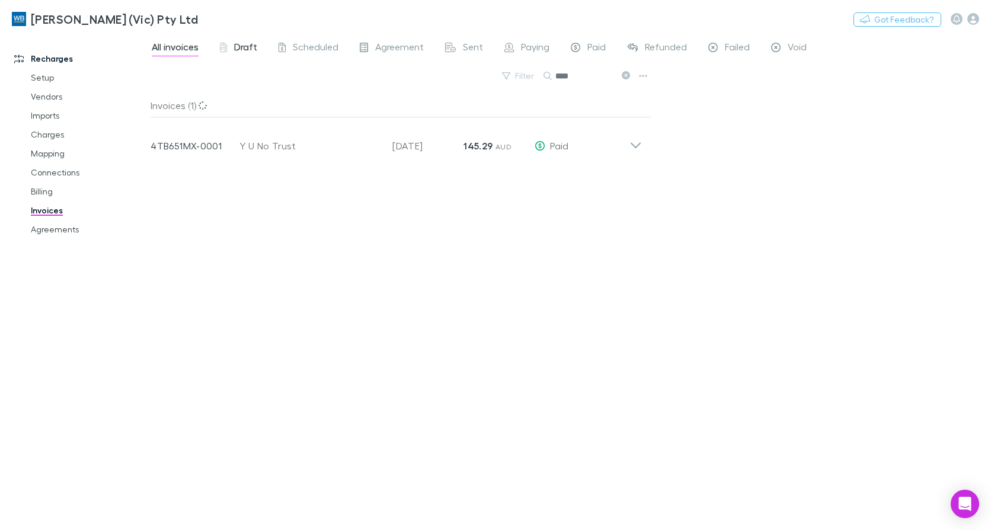
type input "***"
click at [231, 39] on link "Draft" at bounding box center [239, 48] width 40 height 19
drag, startPoint x: 310, startPoint y: 44, endPoint x: 0, endPoint y: 383, distance: 459.3
click at [310, 44] on span "Scheduled" at bounding box center [316, 48] width 46 height 15
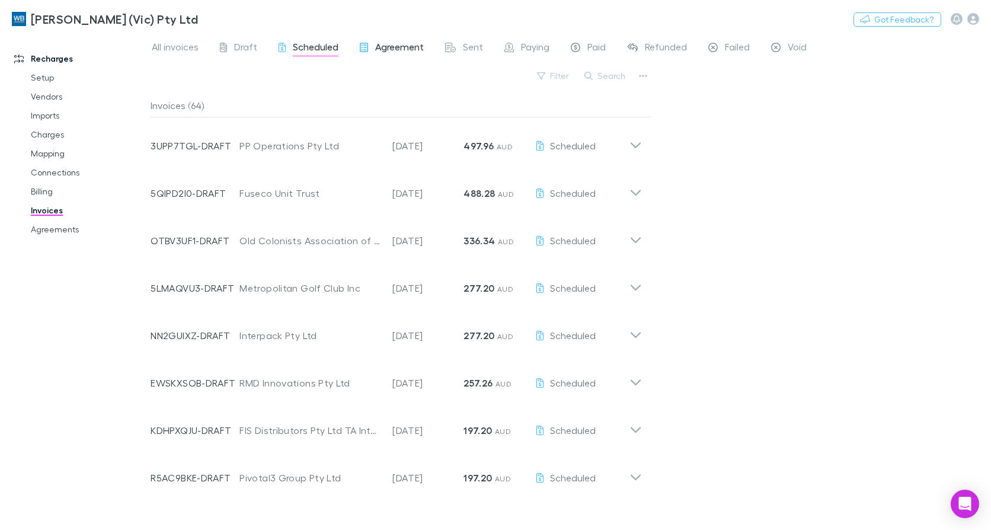
click at [396, 49] on span "Agreement" at bounding box center [399, 48] width 49 height 15
click at [484, 48] on div "All invoices Draft Scheduled Agreement Sent Paying Paid Refunded Failed Void" at bounding box center [484, 48] width 667 height 19
click at [469, 51] on span "Sent" at bounding box center [473, 48] width 20 height 15
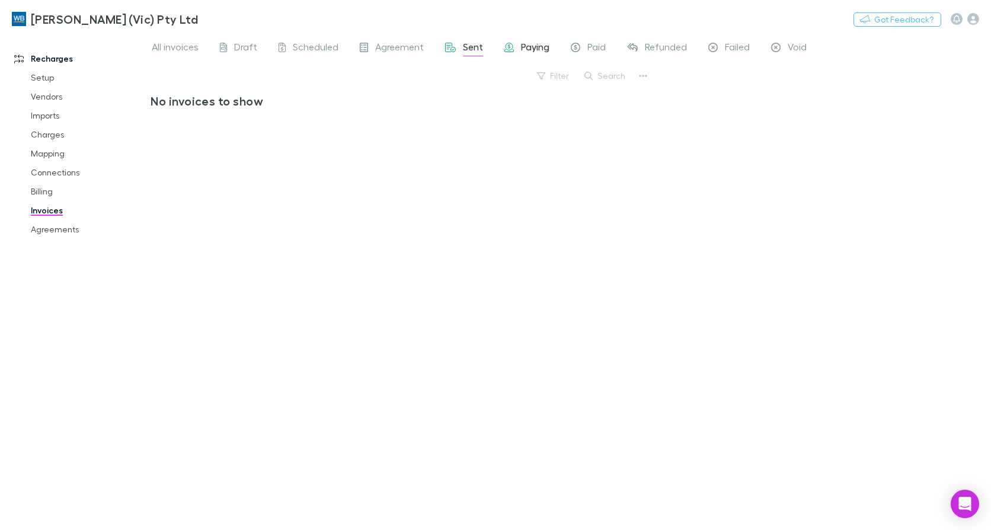
click at [532, 47] on span "Paying" at bounding box center [535, 48] width 28 height 15
click at [599, 53] on span "Paid" at bounding box center [596, 48] width 18 height 15
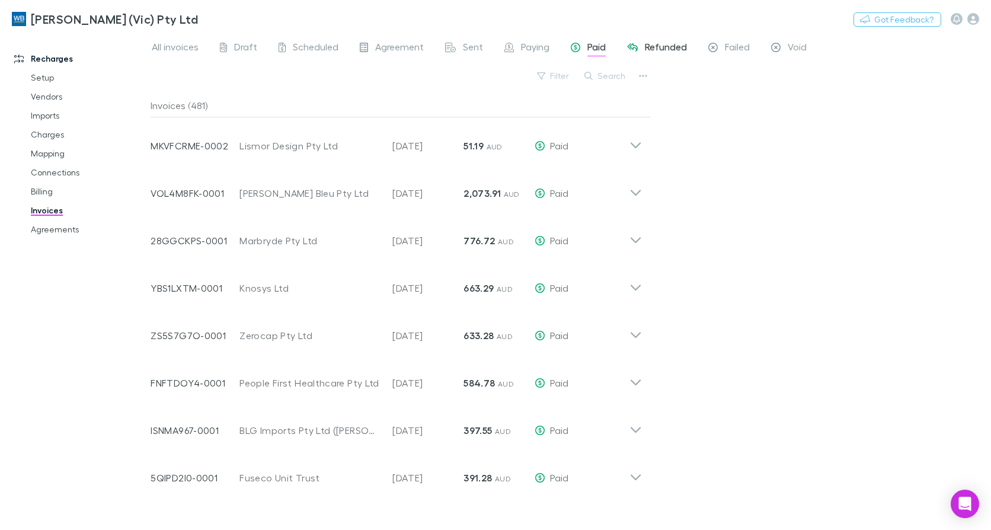
click at [670, 49] on span "Refunded" at bounding box center [666, 48] width 42 height 15
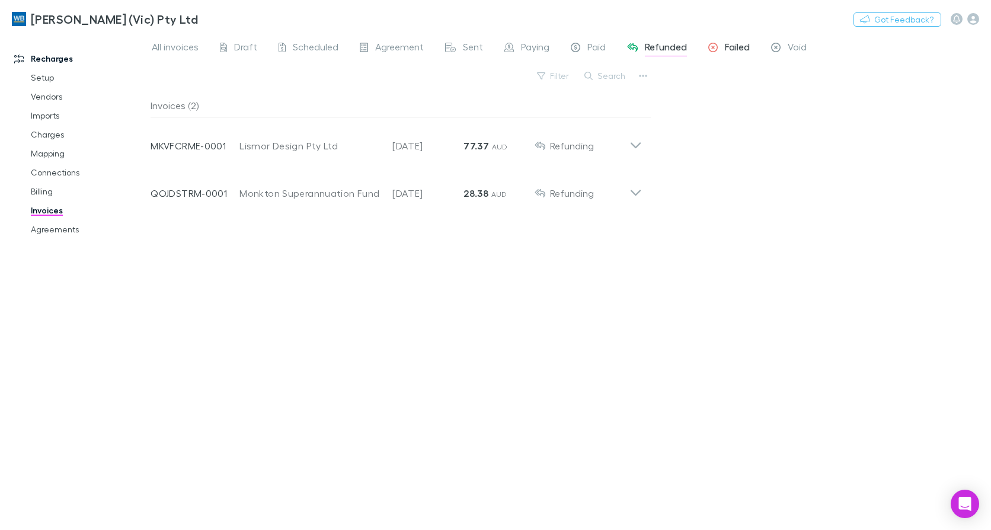
click at [715, 46] on icon at bounding box center [712, 49] width 9 height 12
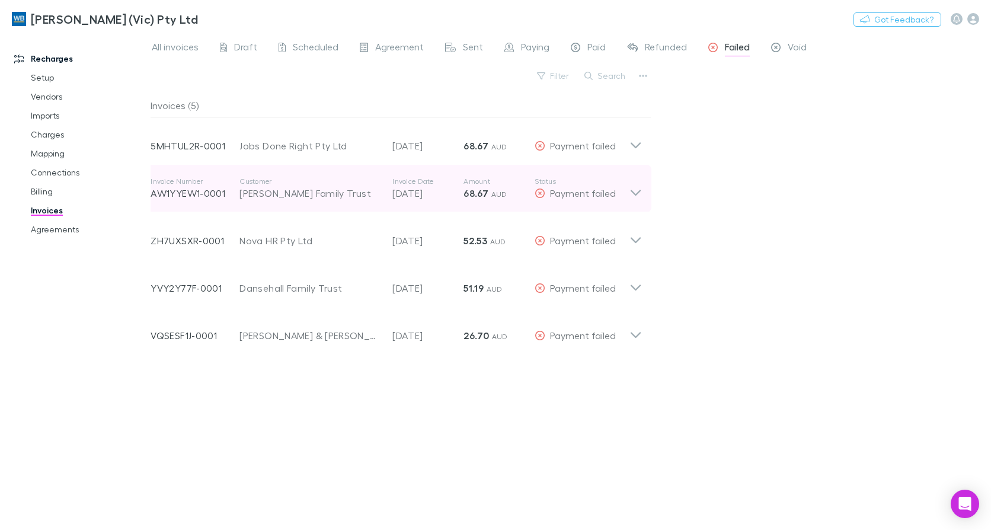
click at [636, 198] on icon at bounding box center [635, 189] width 12 height 24
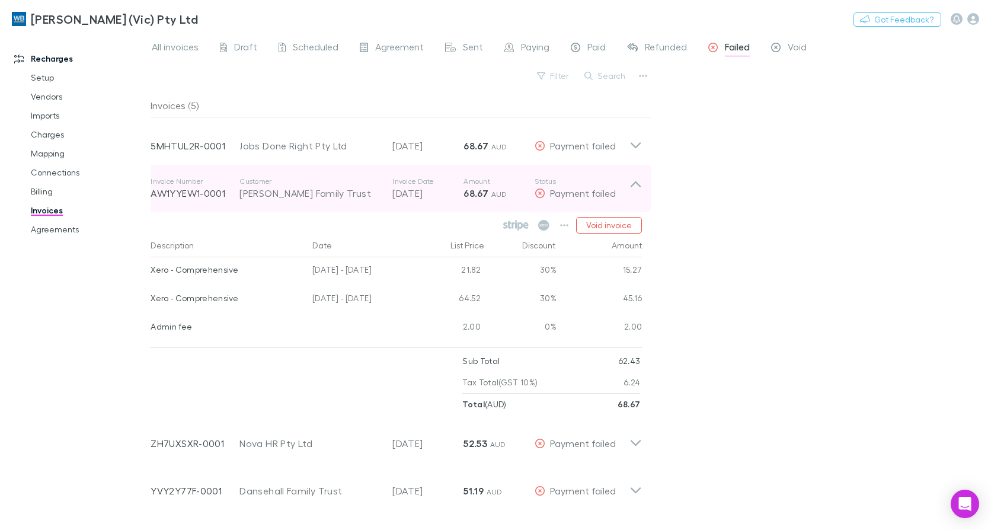
click at [636, 198] on icon at bounding box center [635, 189] width 12 height 24
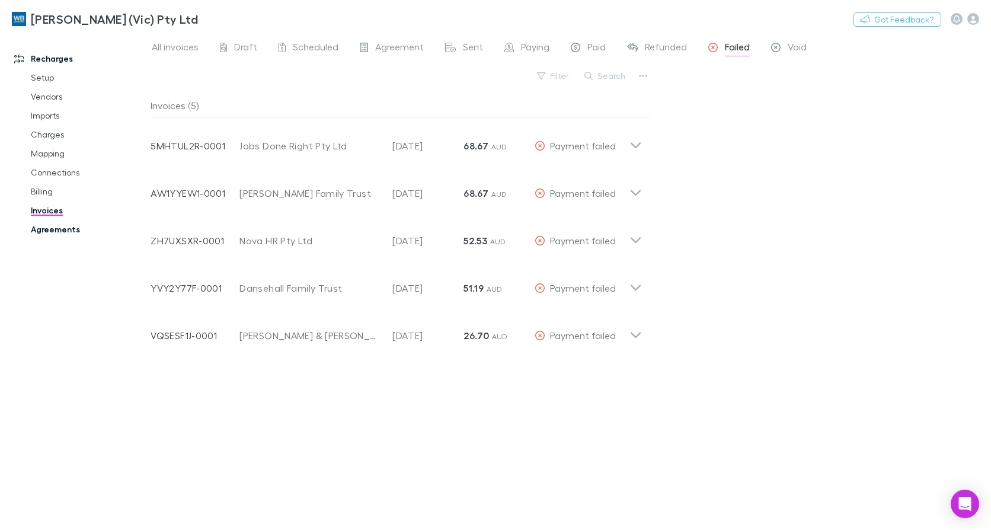
click at [44, 222] on link "Agreements" at bounding box center [88, 229] width 138 height 19
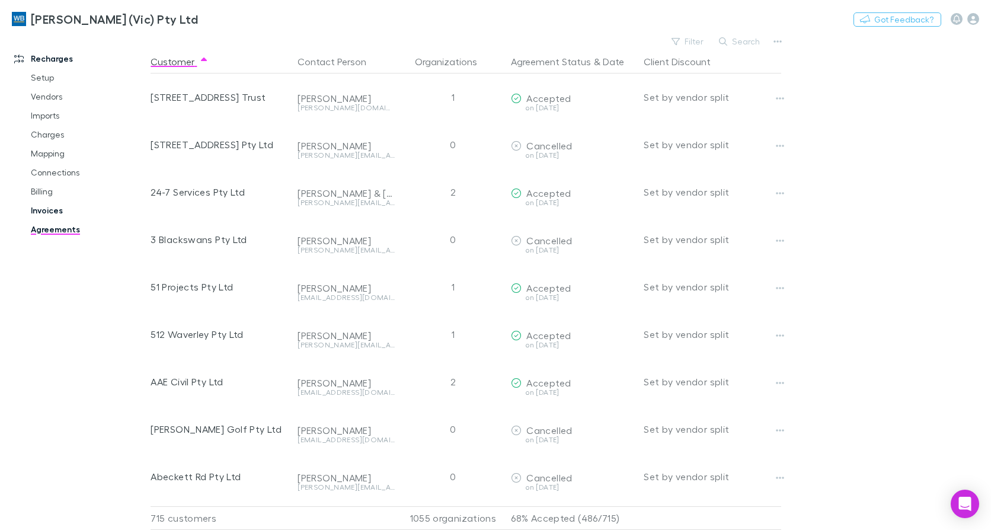
click at [40, 219] on link "Invoices" at bounding box center [88, 210] width 138 height 19
click at [42, 213] on link "Invoices" at bounding box center [88, 210] width 138 height 19
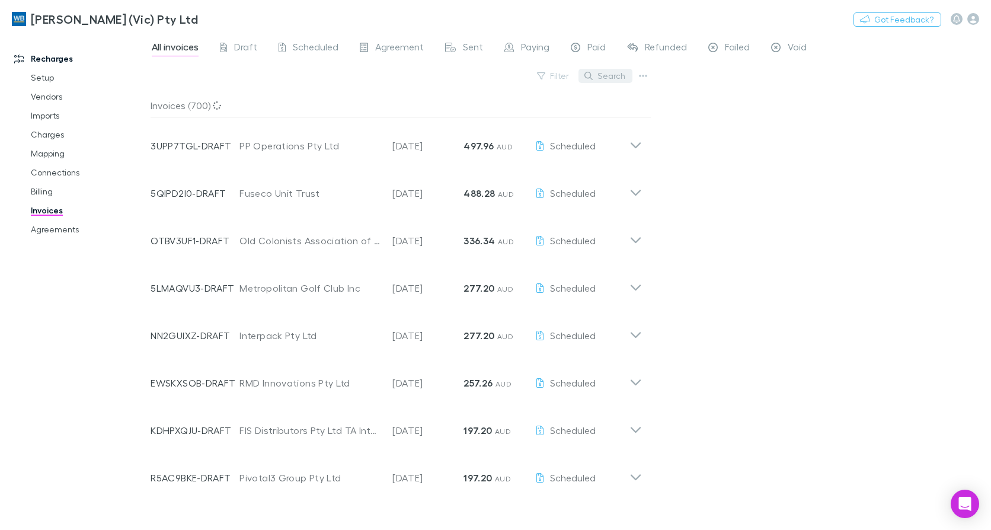
click at [622, 72] on button "Search" at bounding box center [605, 76] width 54 height 14
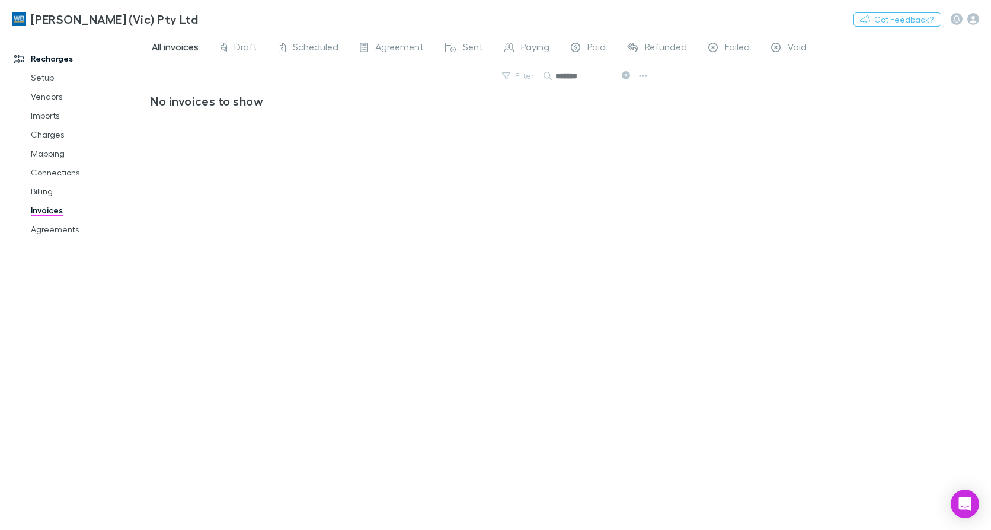
drag, startPoint x: 591, startPoint y: 79, endPoint x: 497, endPoint y: 87, distance: 95.1
click at [497, 87] on div "Filter Search *******" at bounding box center [401, 81] width 501 height 26
type input "******"
